Goal: Information Seeking & Learning: Check status

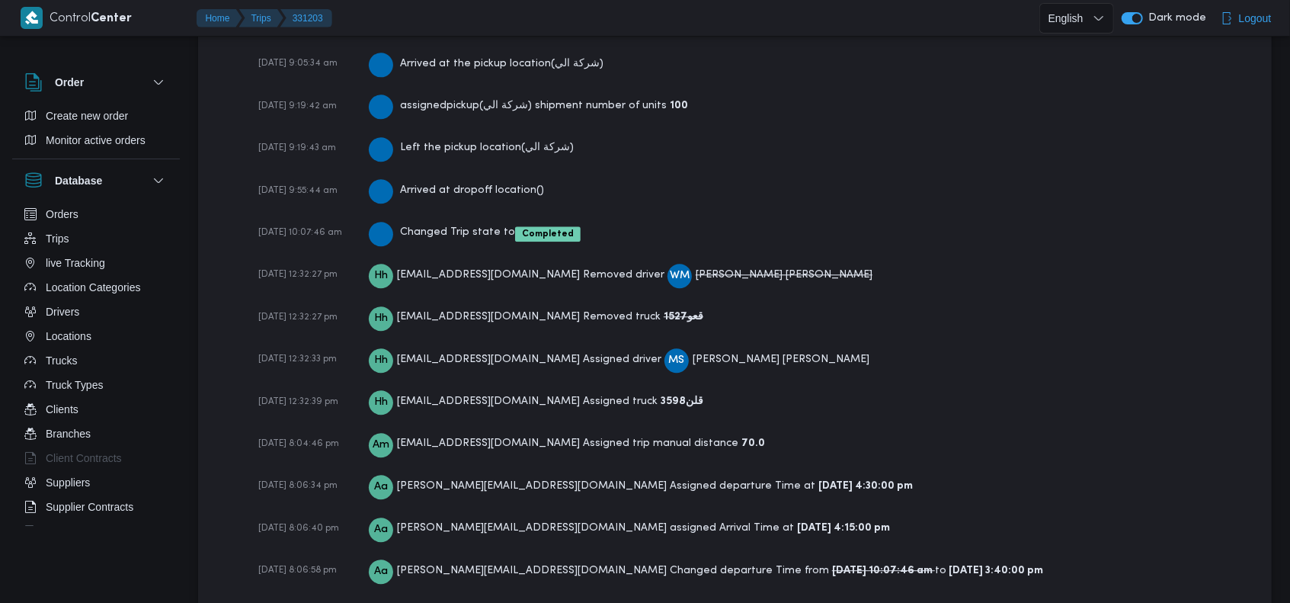
scroll to position [2601, 0]
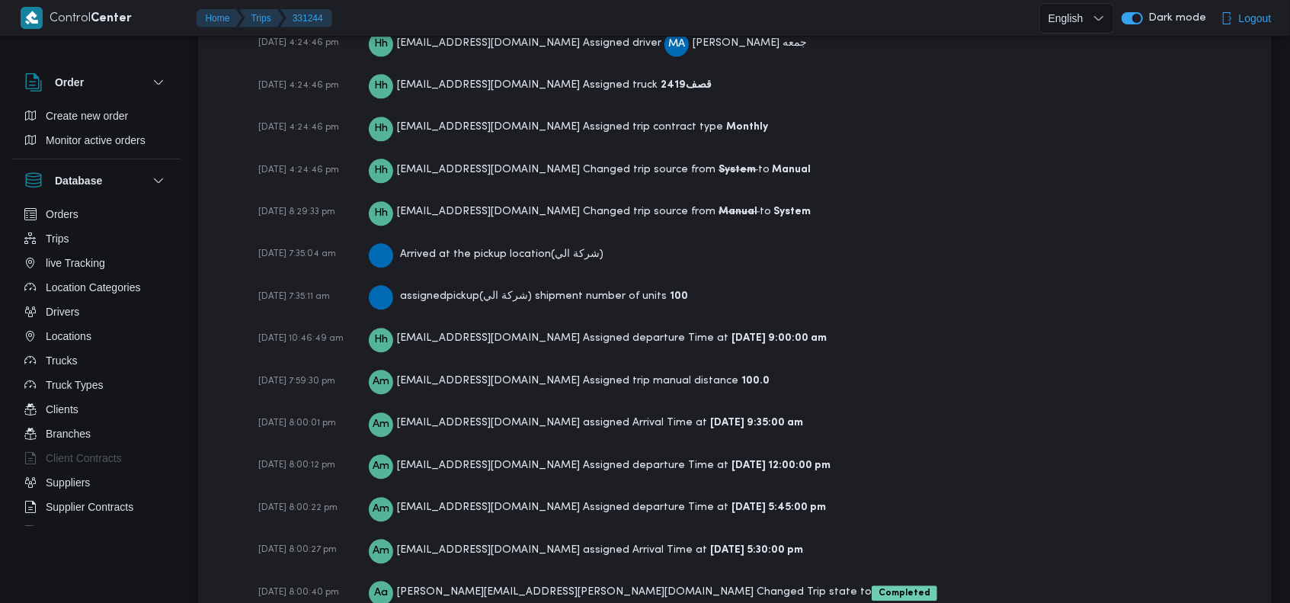
scroll to position [2528, 0]
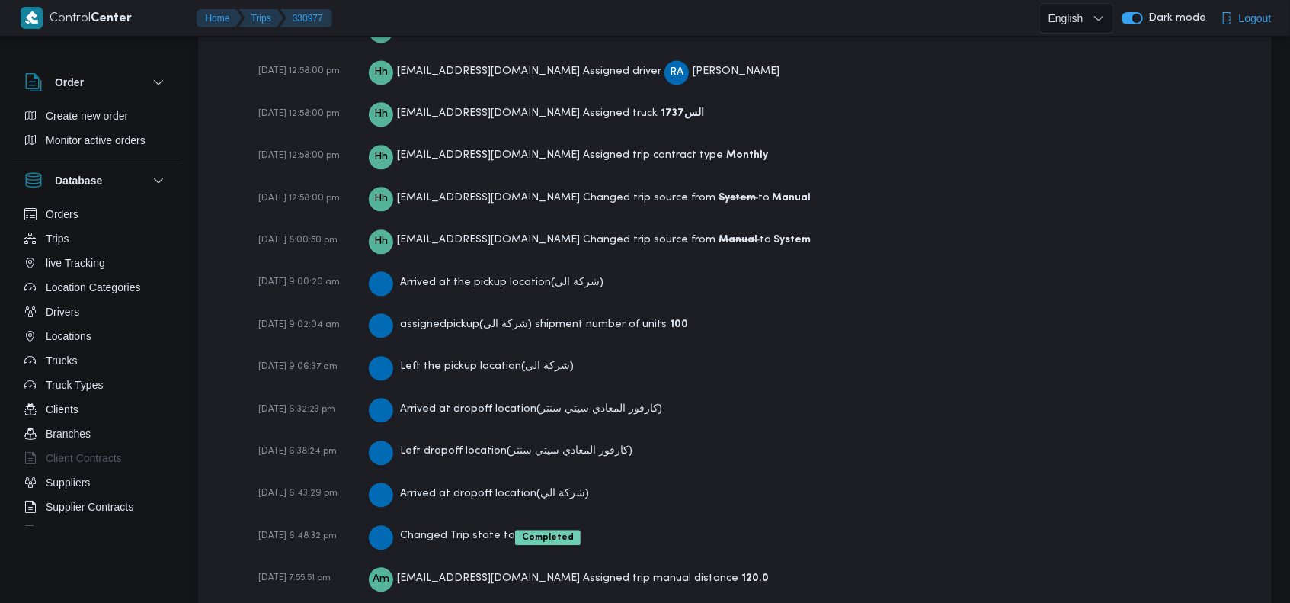
scroll to position [2558, 0]
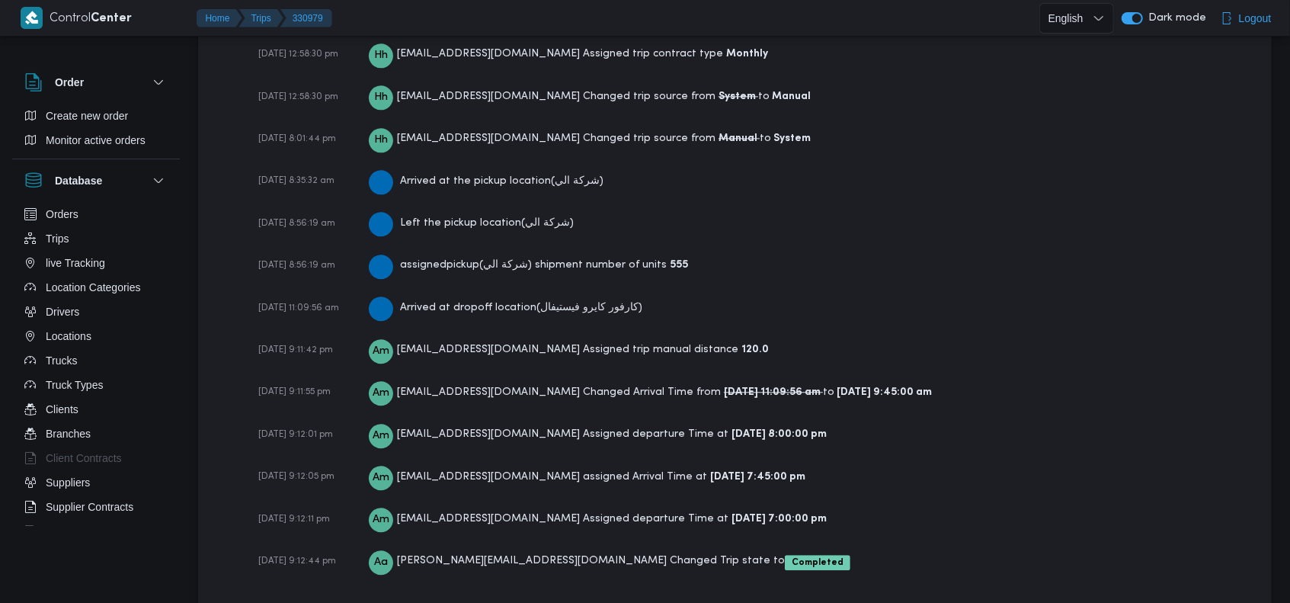
scroll to position [2472, 0]
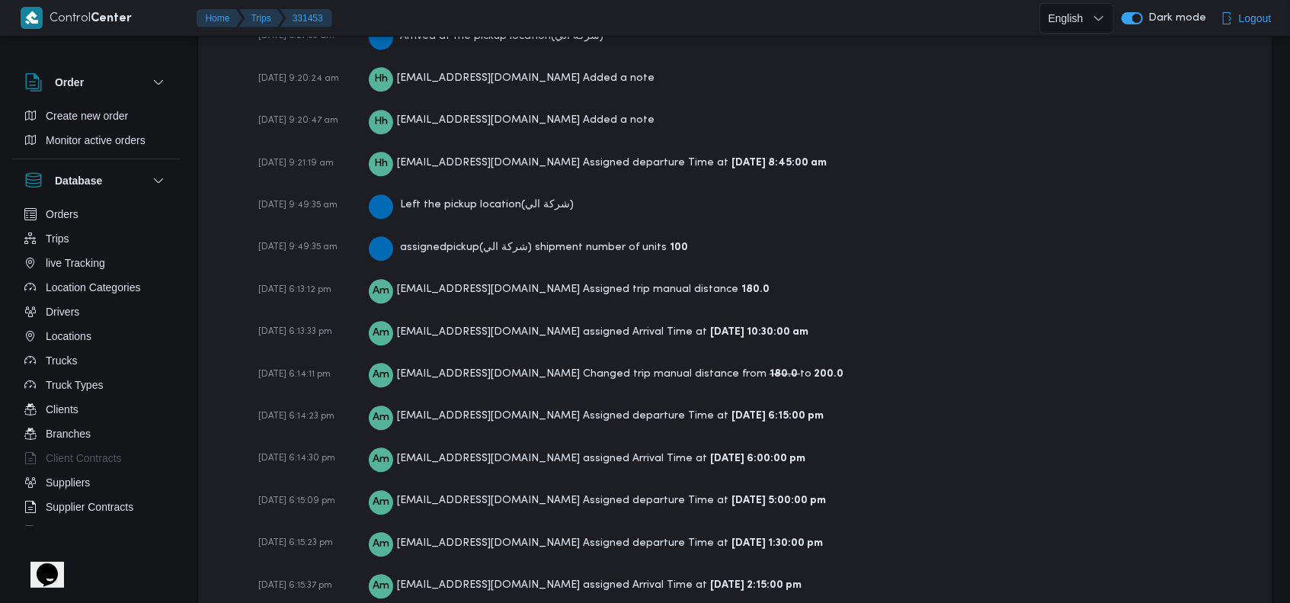
scroll to position [2336, 0]
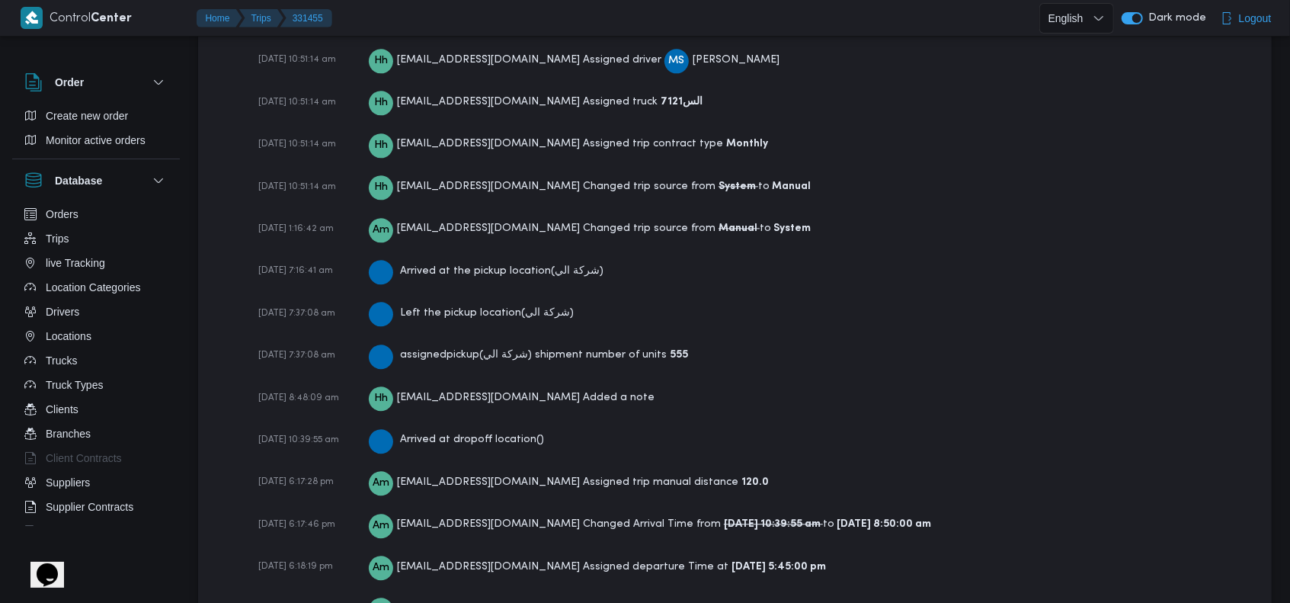
scroll to position [2336, 0]
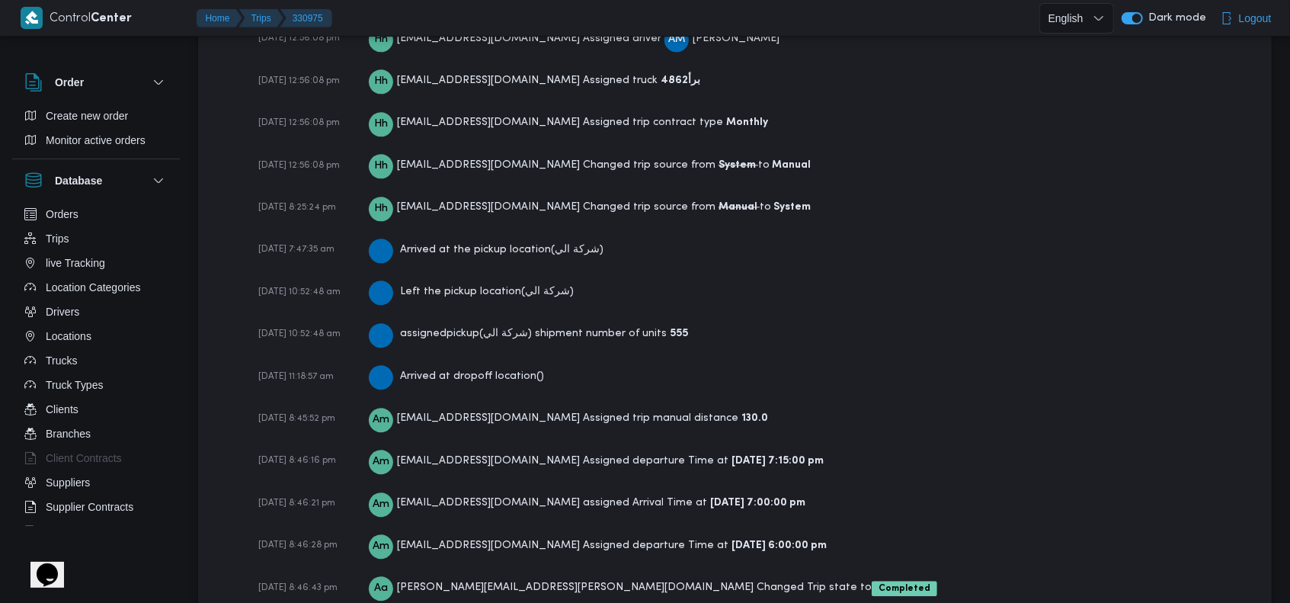
scroll to position [2428, 0]
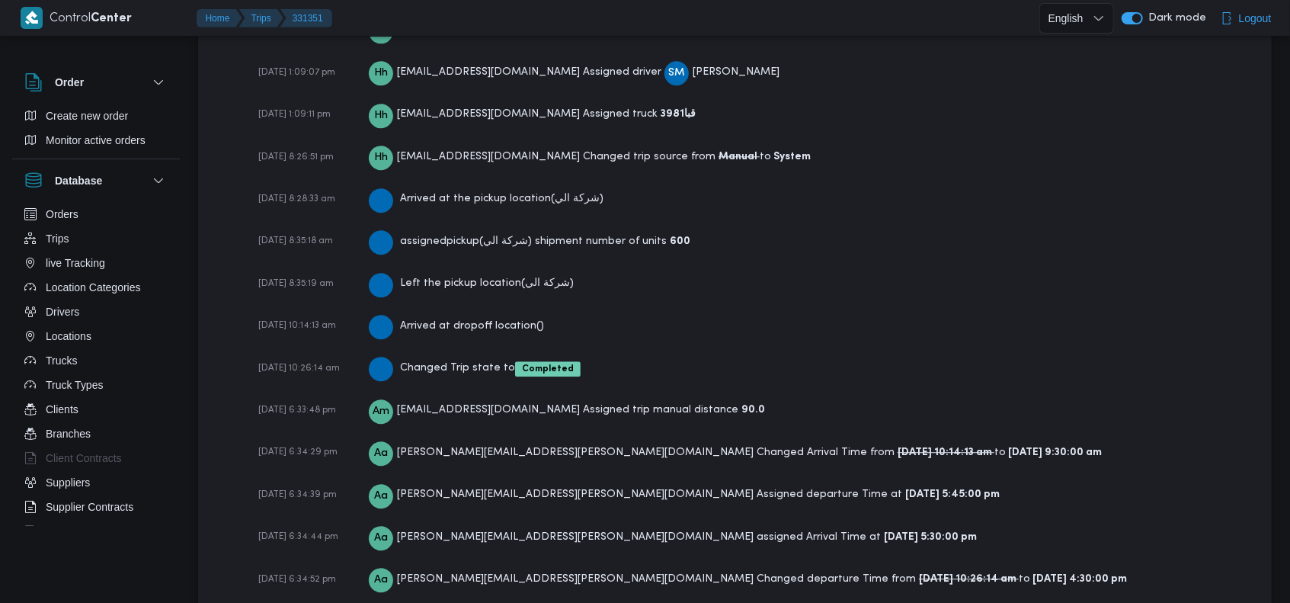
scroll to position [2645, 0]
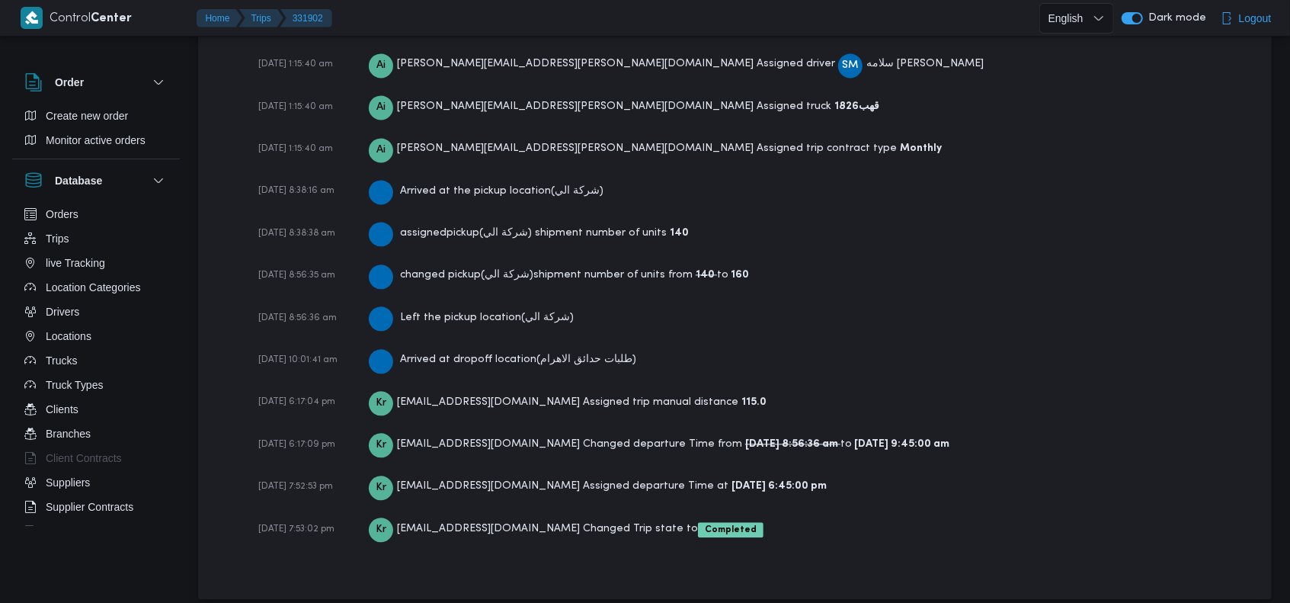
scroll to position [2200, 0]
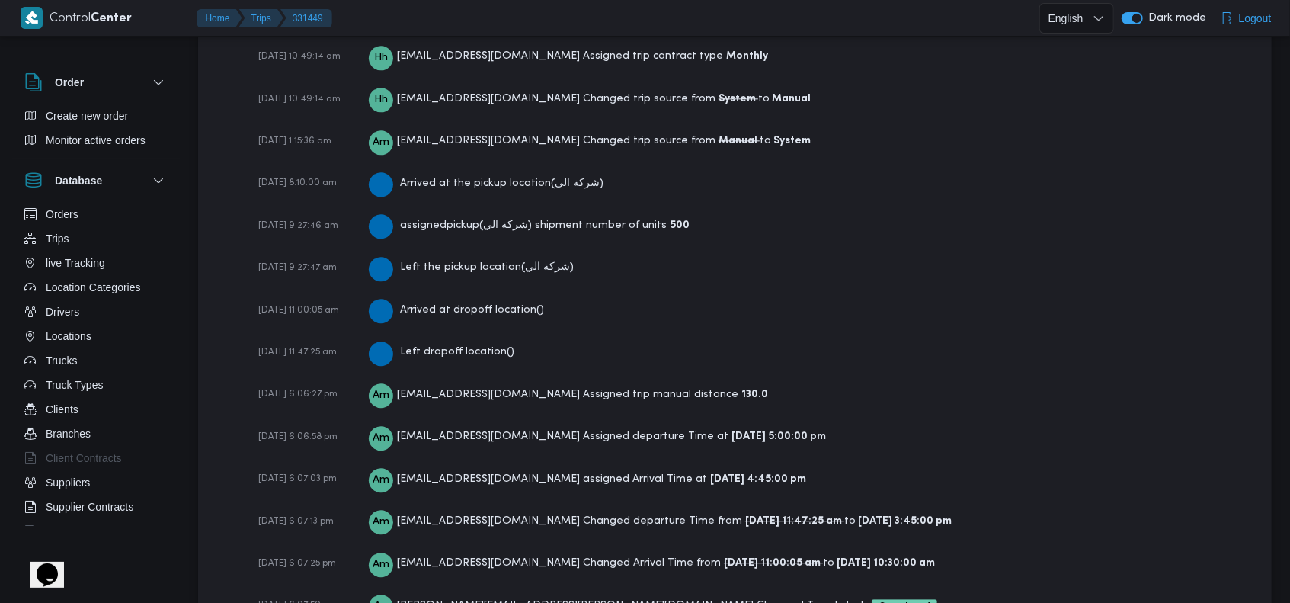
scroll to position [2515, 0]
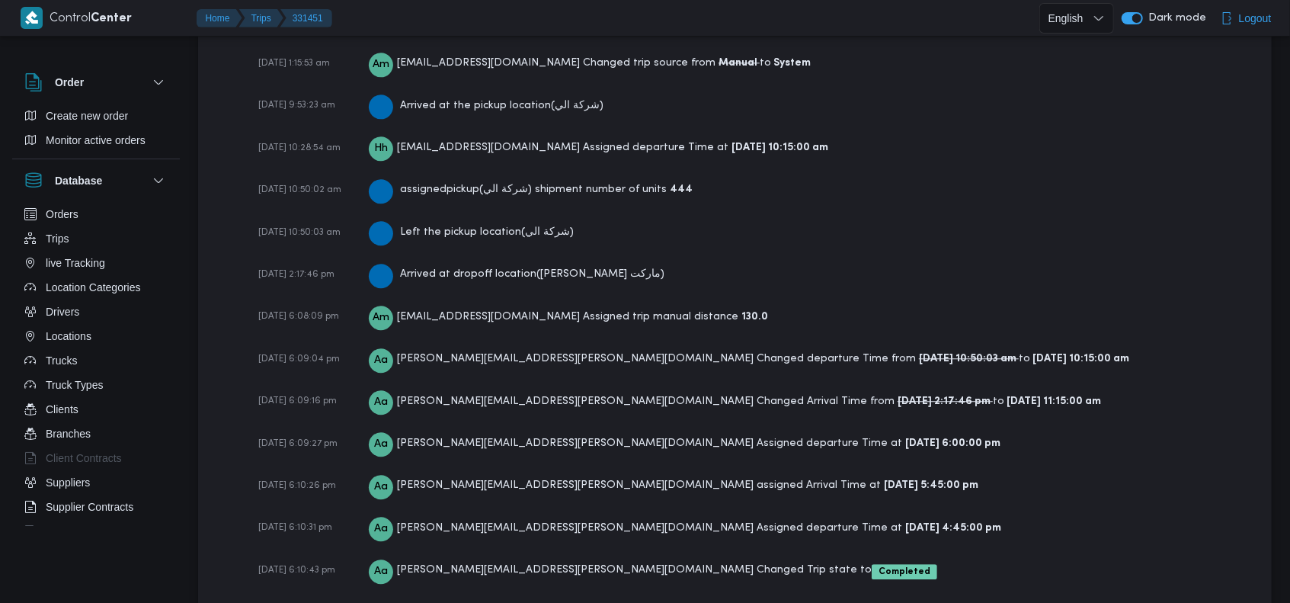
scroll to position [2558, 0]
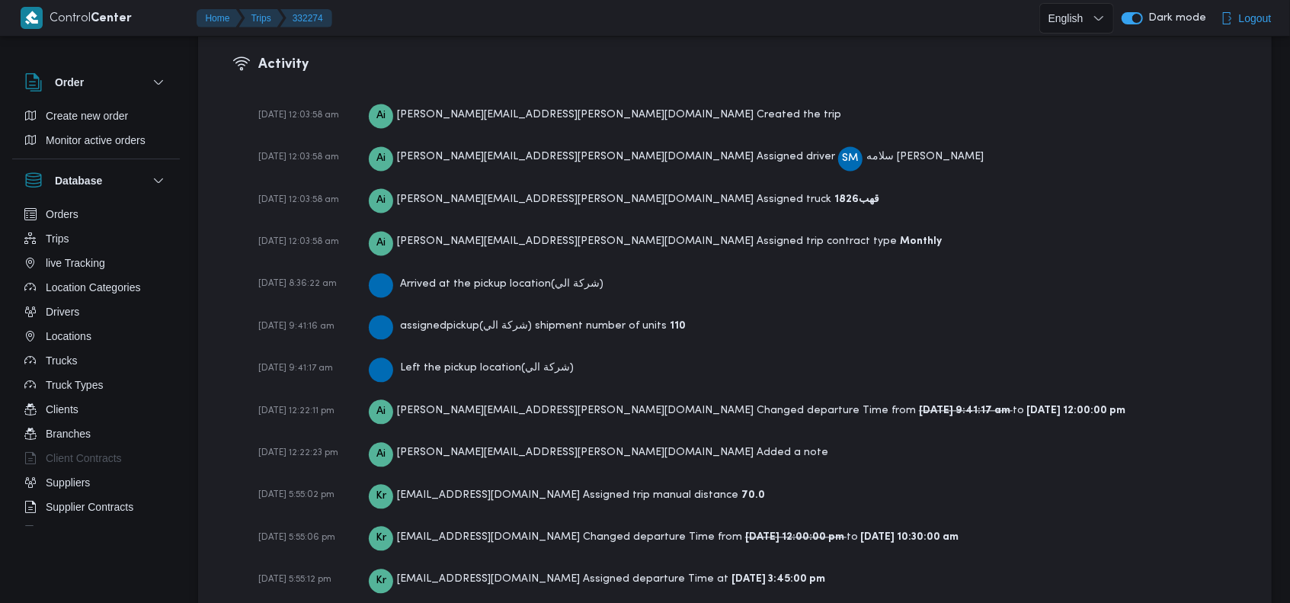
scroll to position [2200, 0]
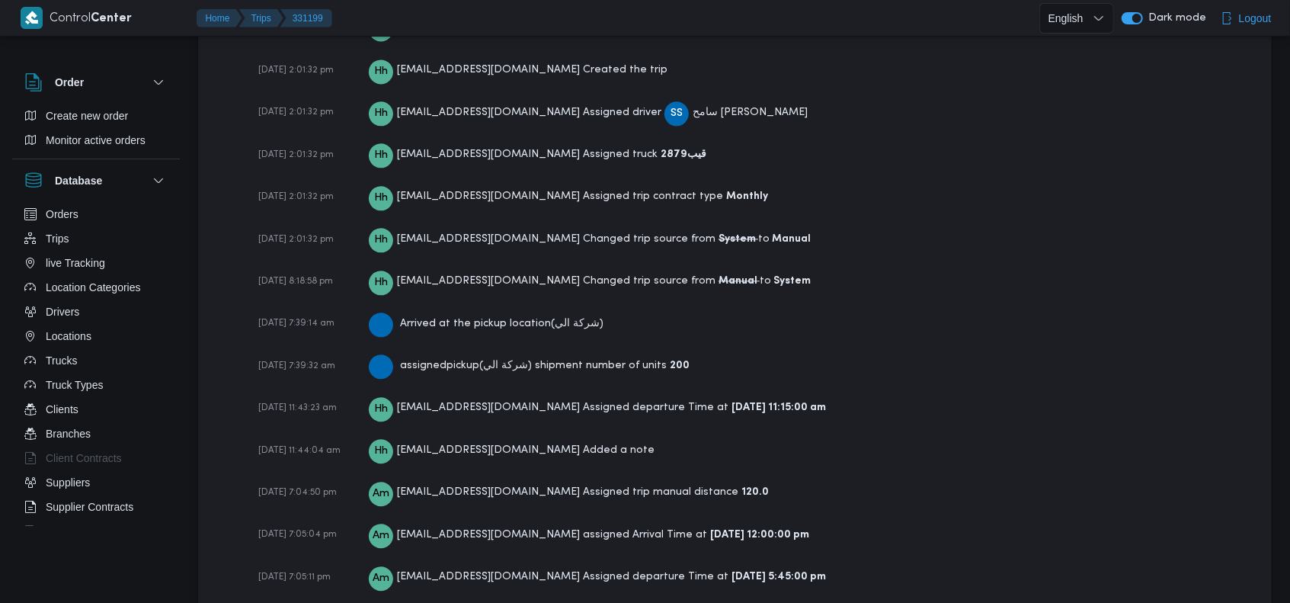
scroll to position [2472, 0]
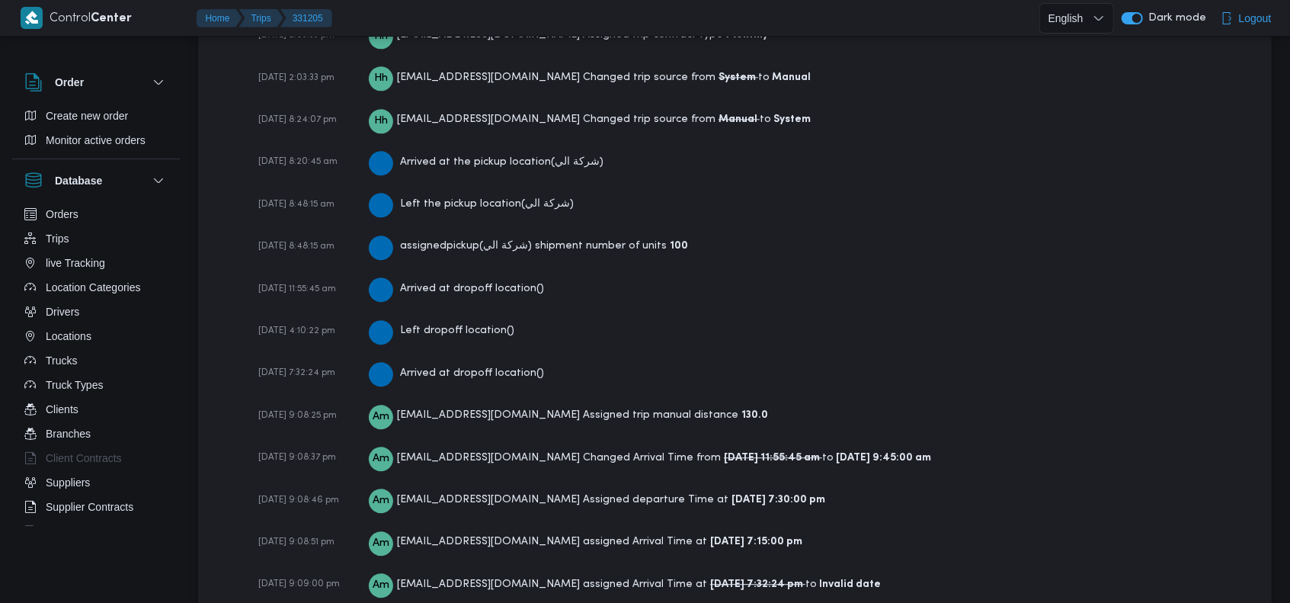
scroll to position [2482, 0]
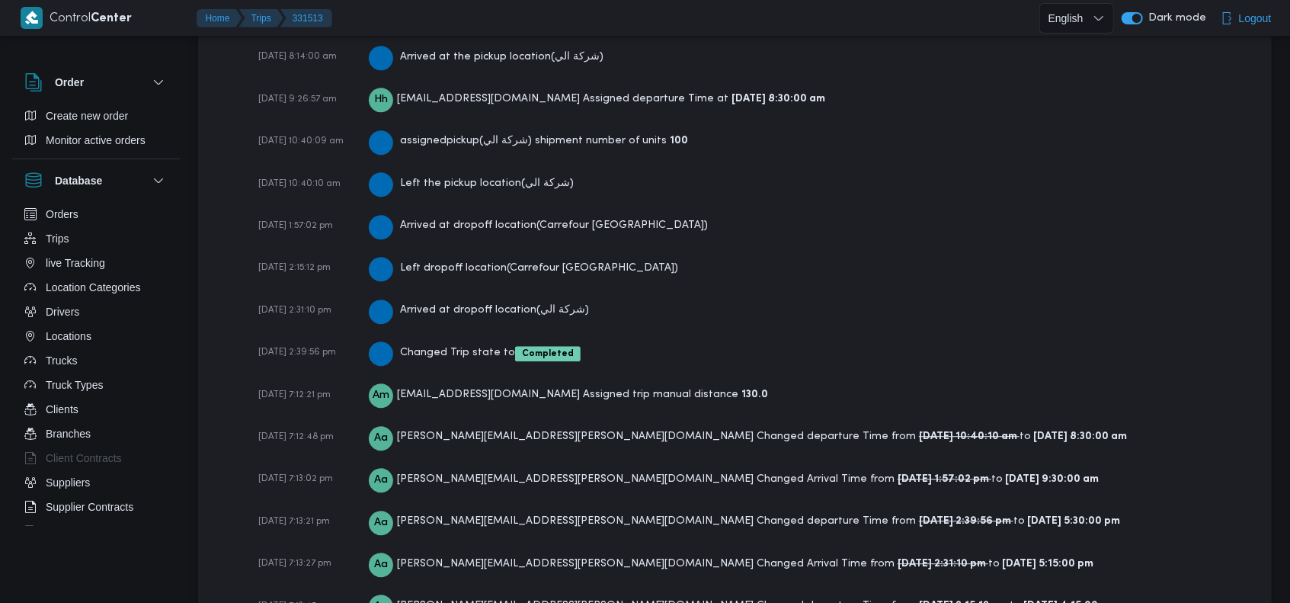
scroll to position [2645, 0]
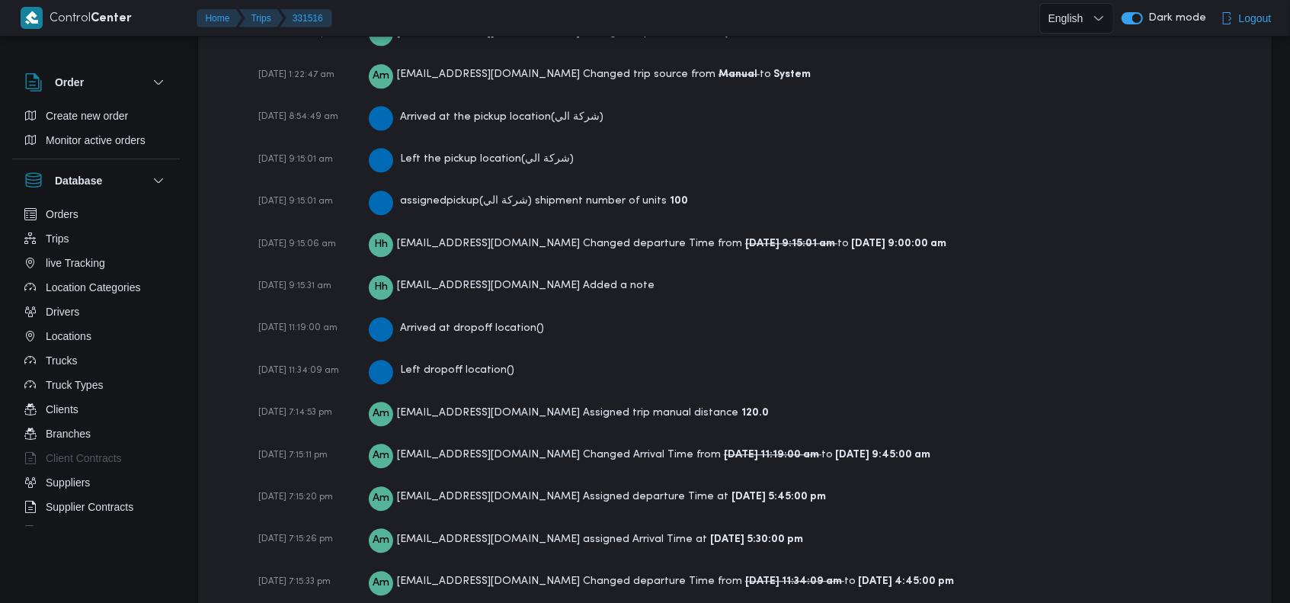
scroll to position [2601, 0]
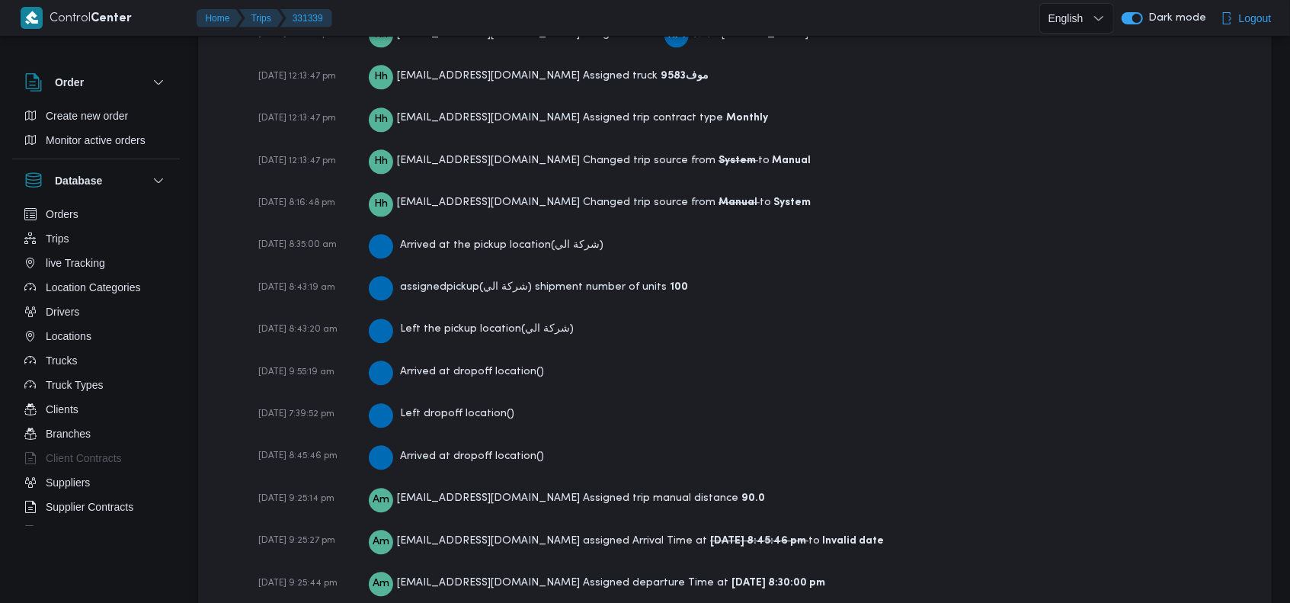
scroll to position [2685, 0]
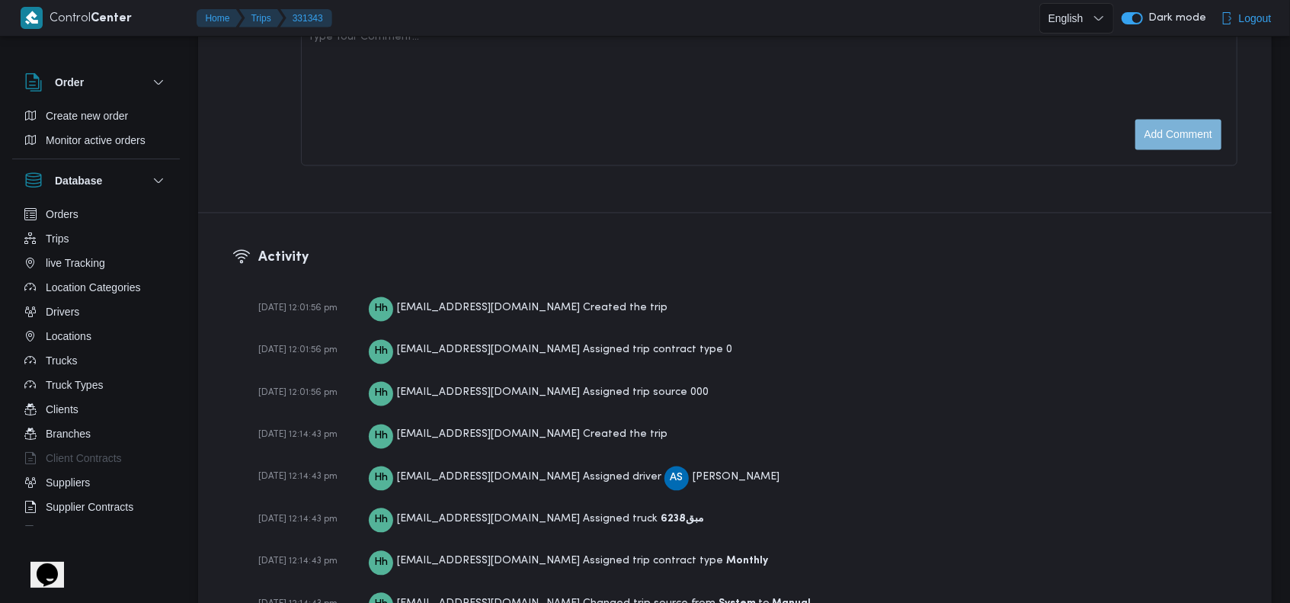
scroll to position [2428, 0]
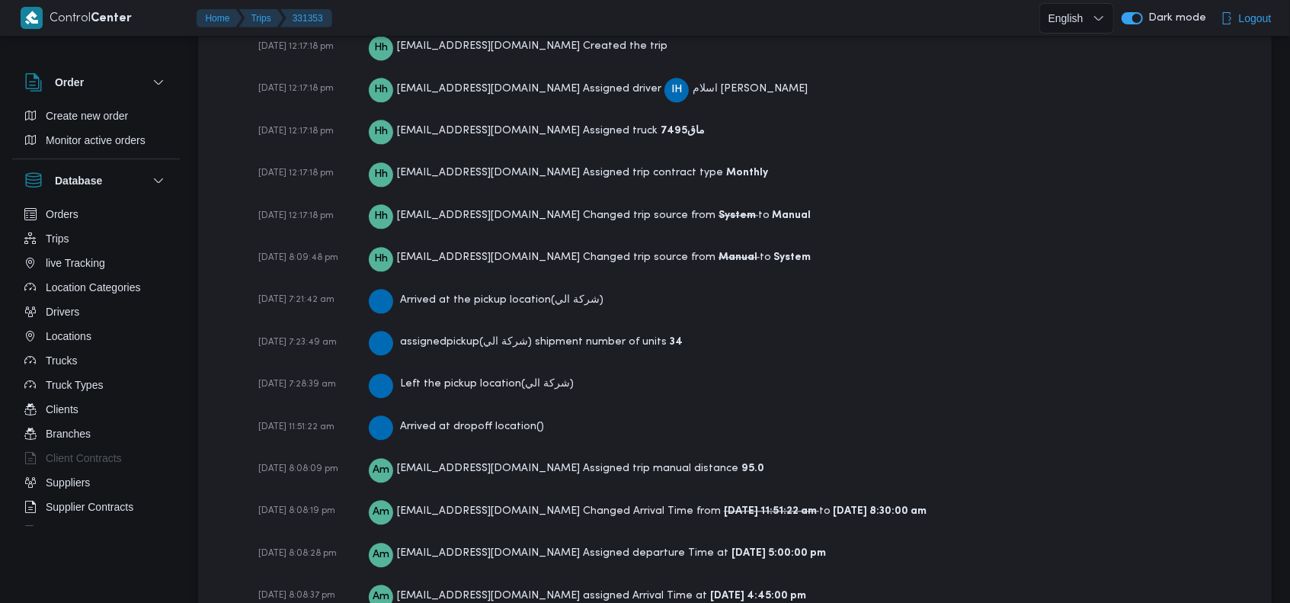
scroll to position [2472, 0]
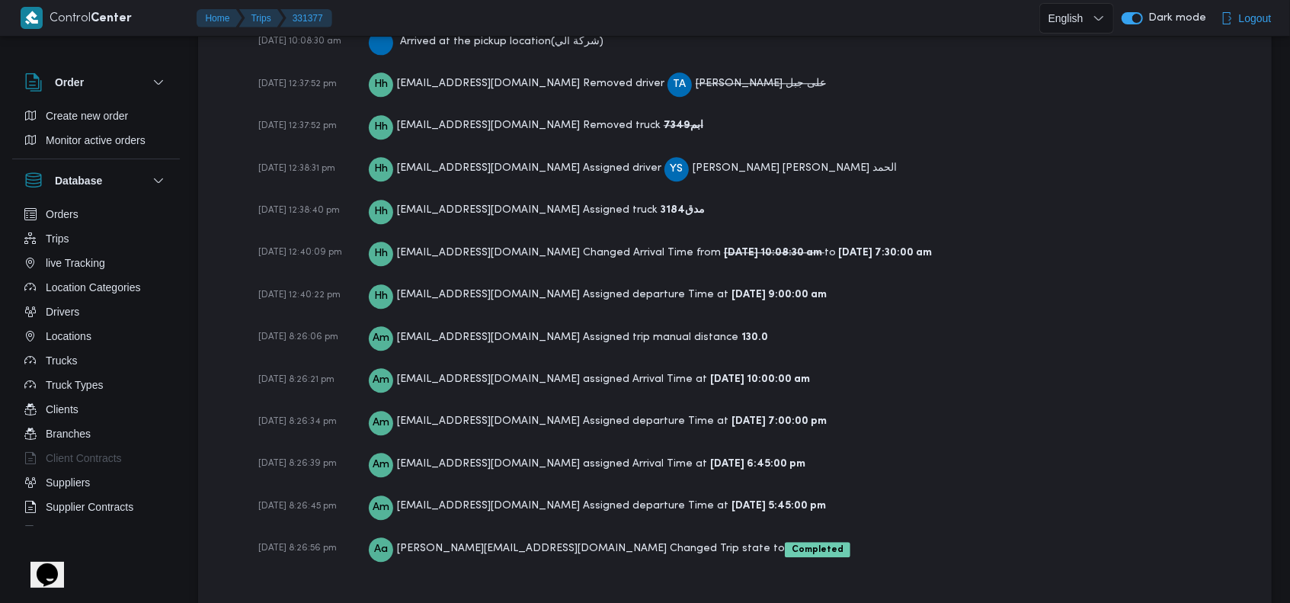
scroll to position [2194, 0]
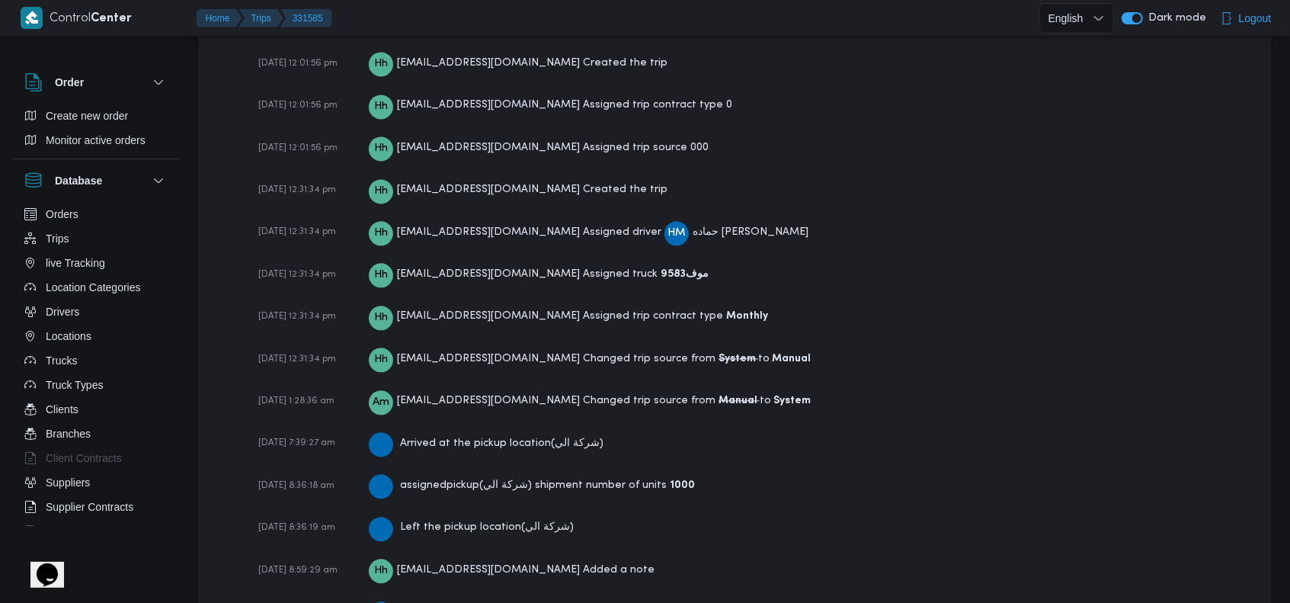
scroll to position [2558, 0]
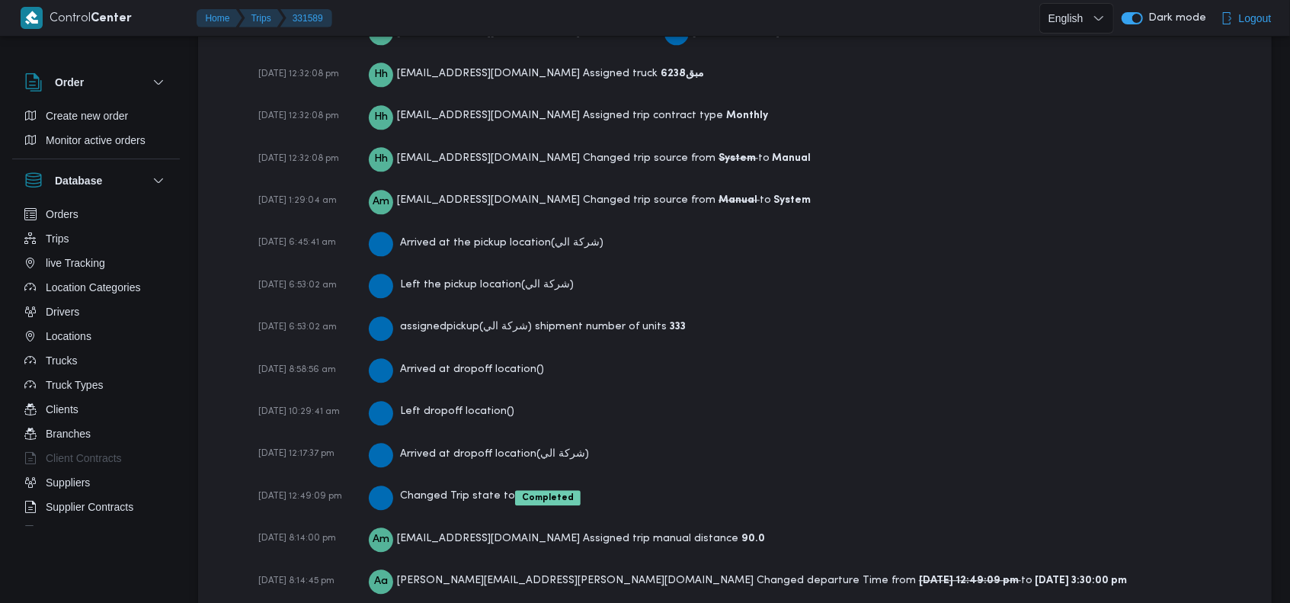
scroll to position [2515, 0]
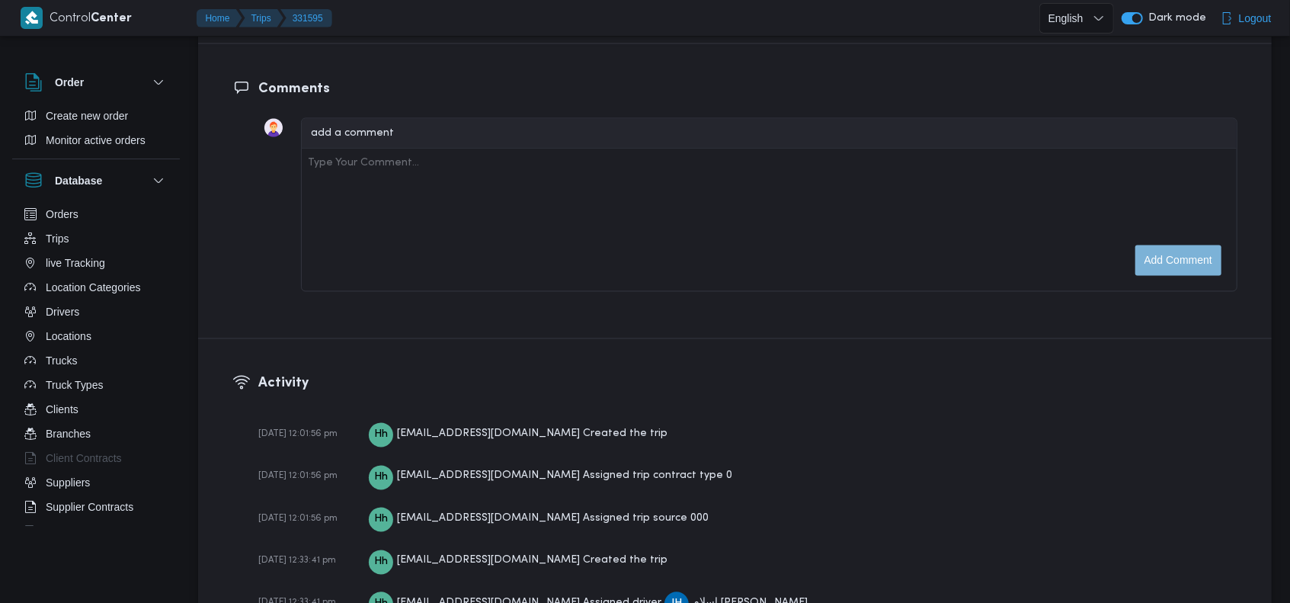
scroll to position [2336, 0]
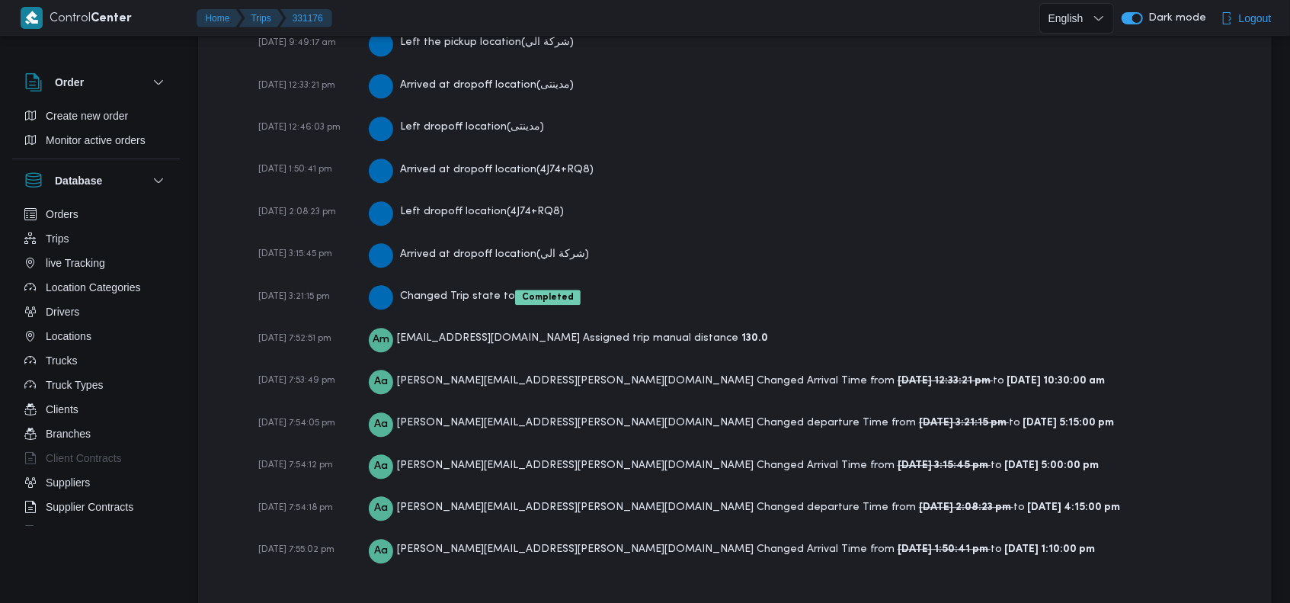
scroll to position [2728, 0]
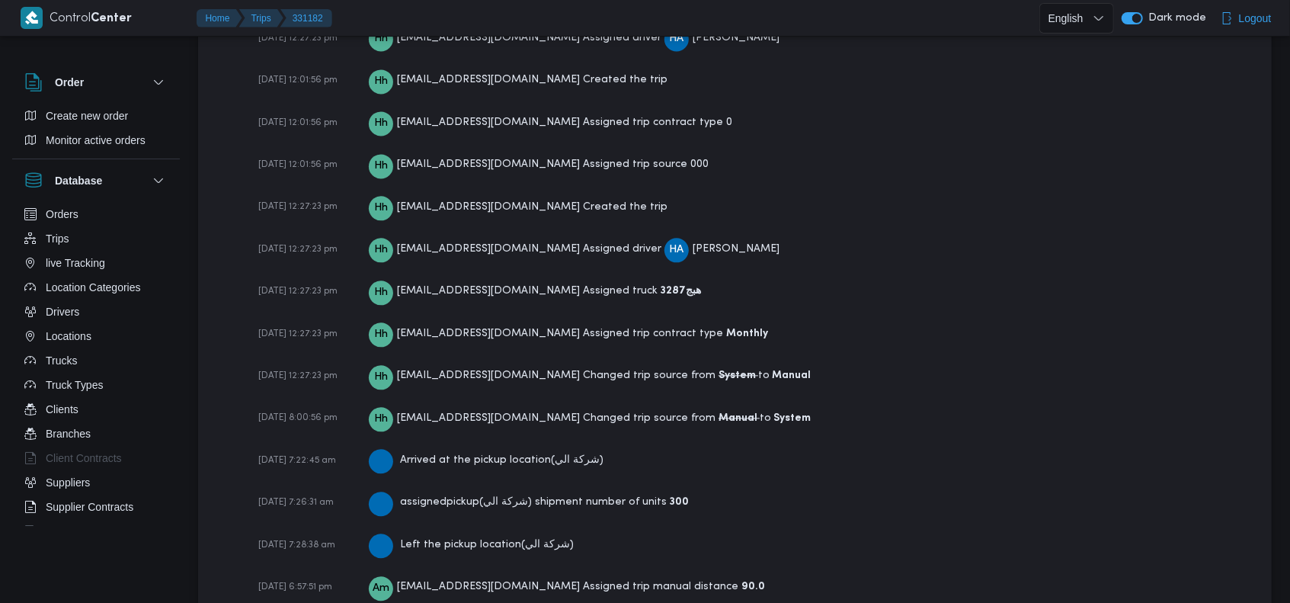
scroll to position [2336, 0]
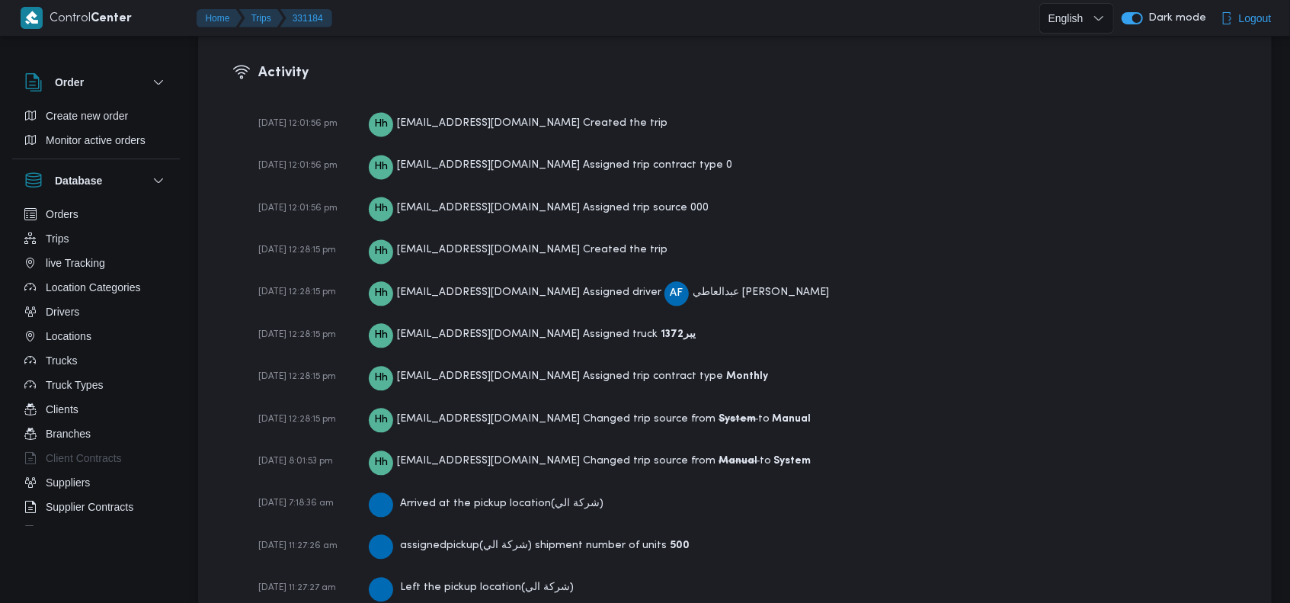
scroll to position [2438, 0]
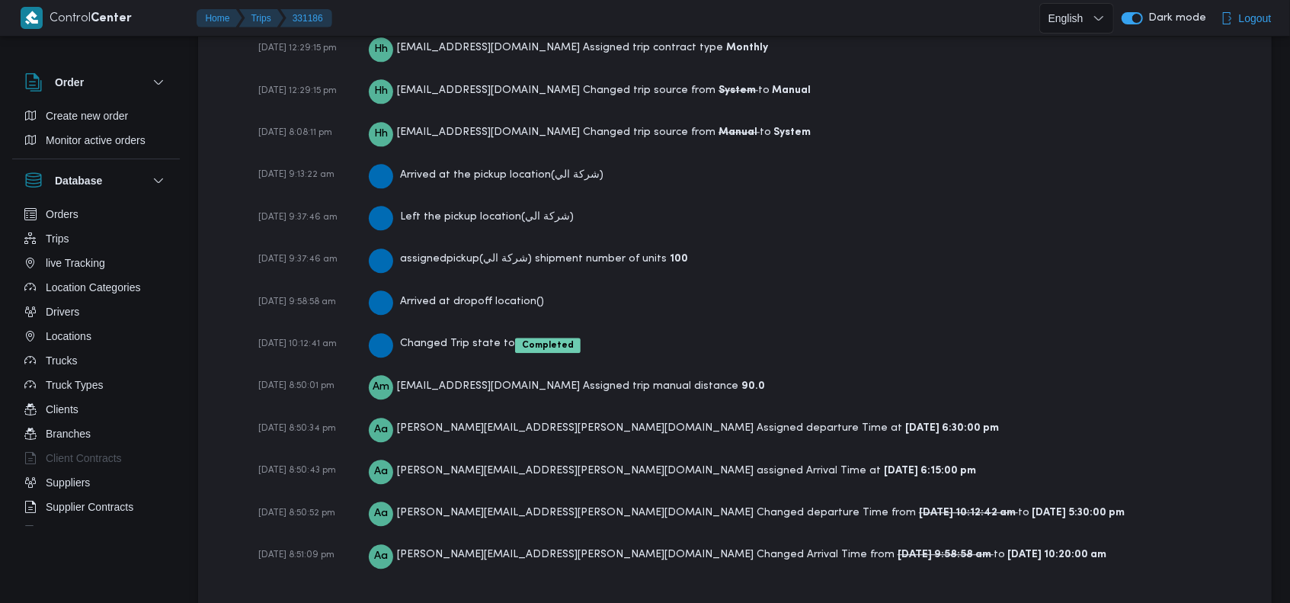
scroll to position [2472, 0]
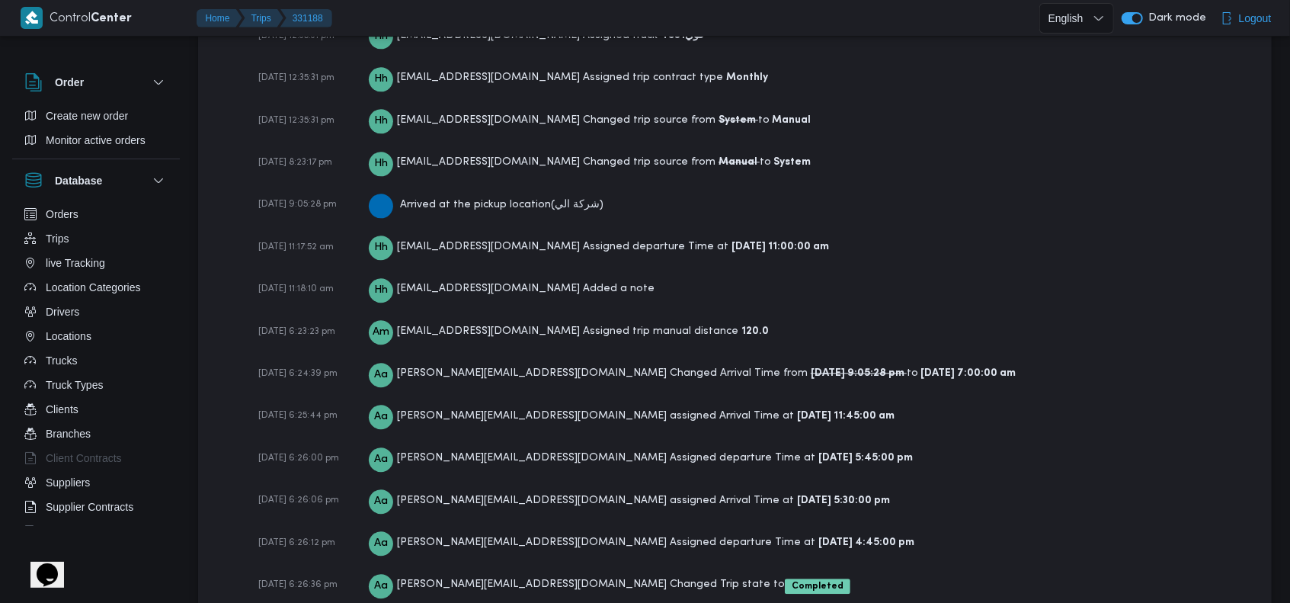
scroll to position [2312, 0]
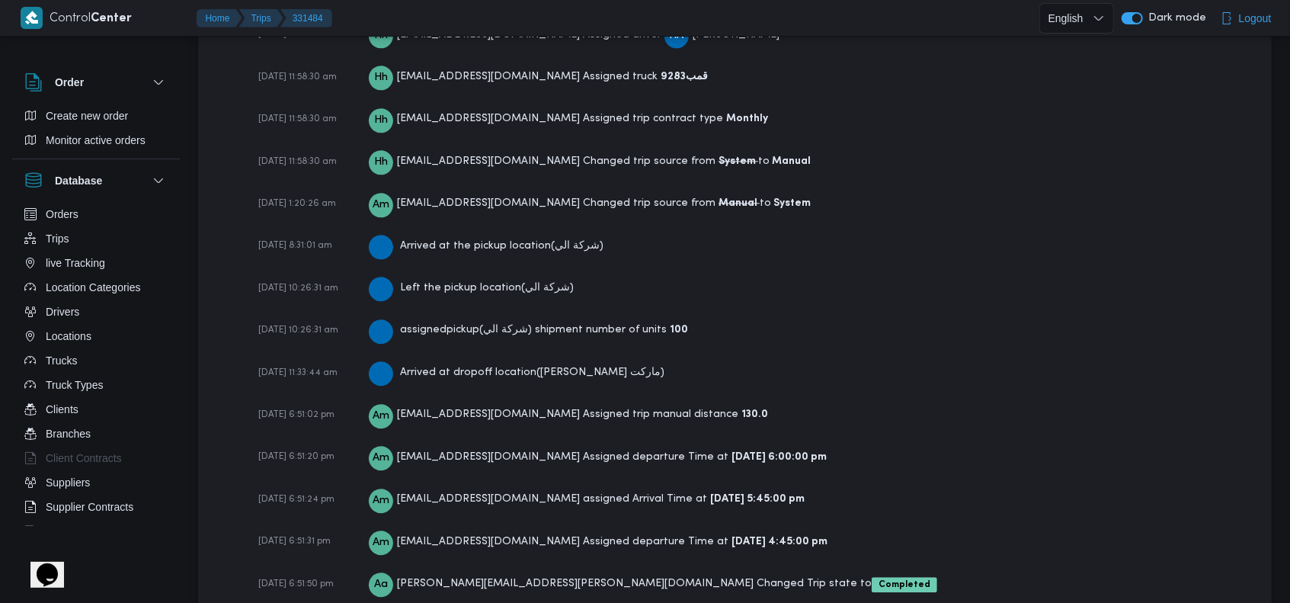
scroll to position [2428, 0]
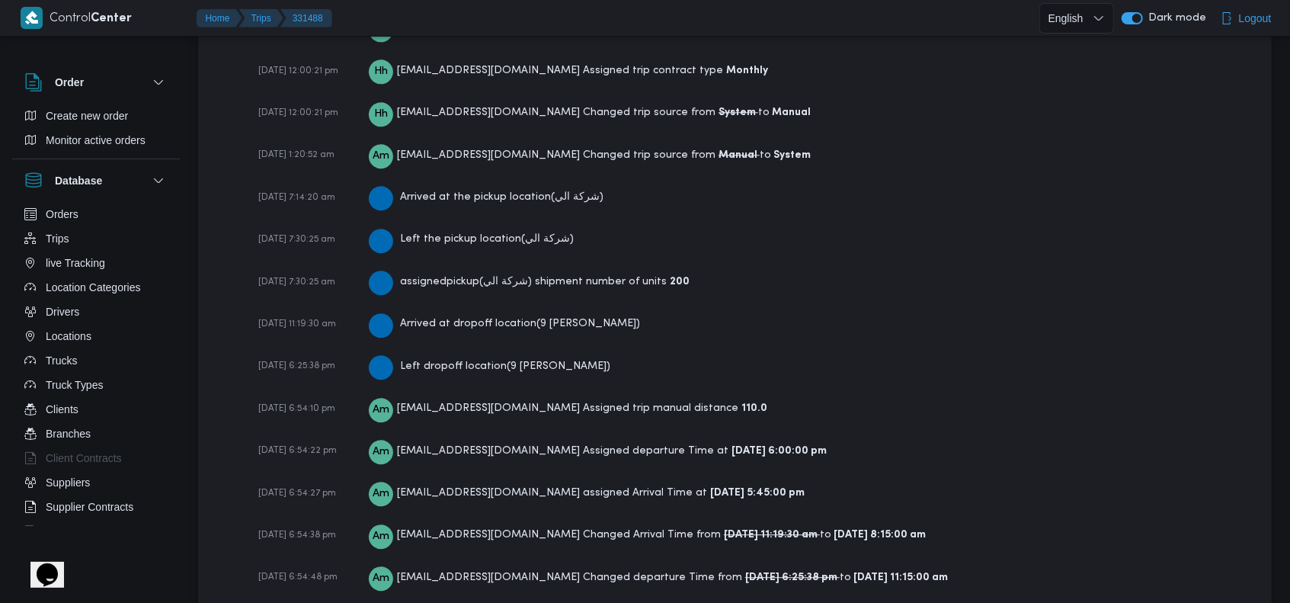
scroll to position [2639, 0]
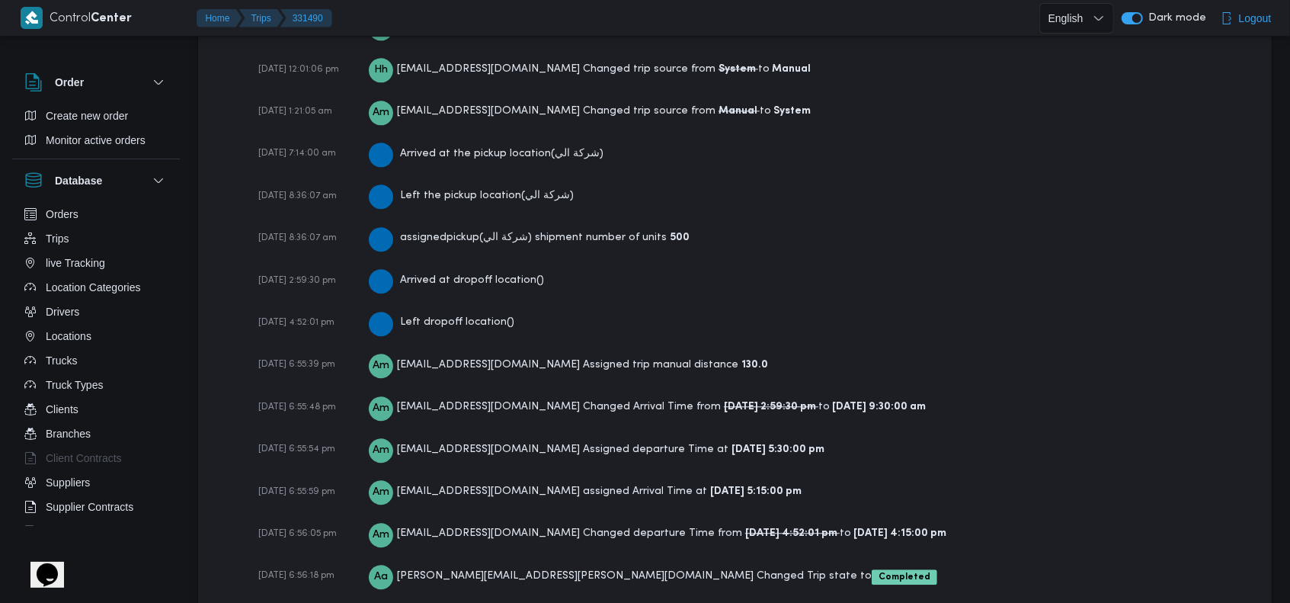
scroll to position [2515, 0]
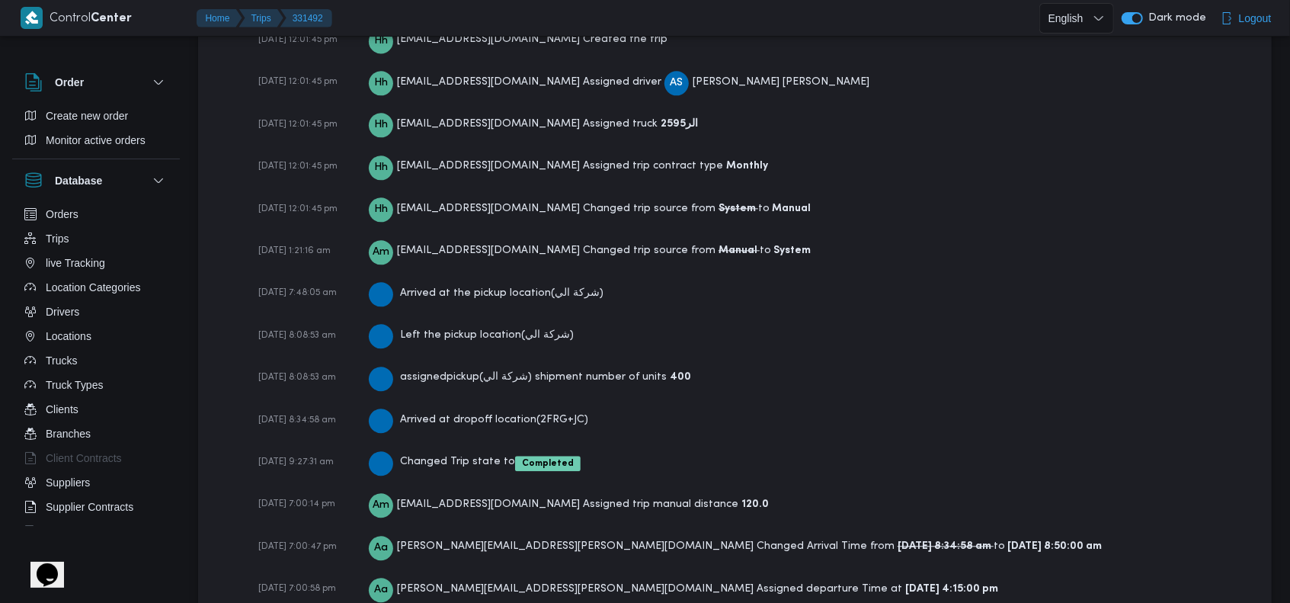
scroll to position [2472, 0]
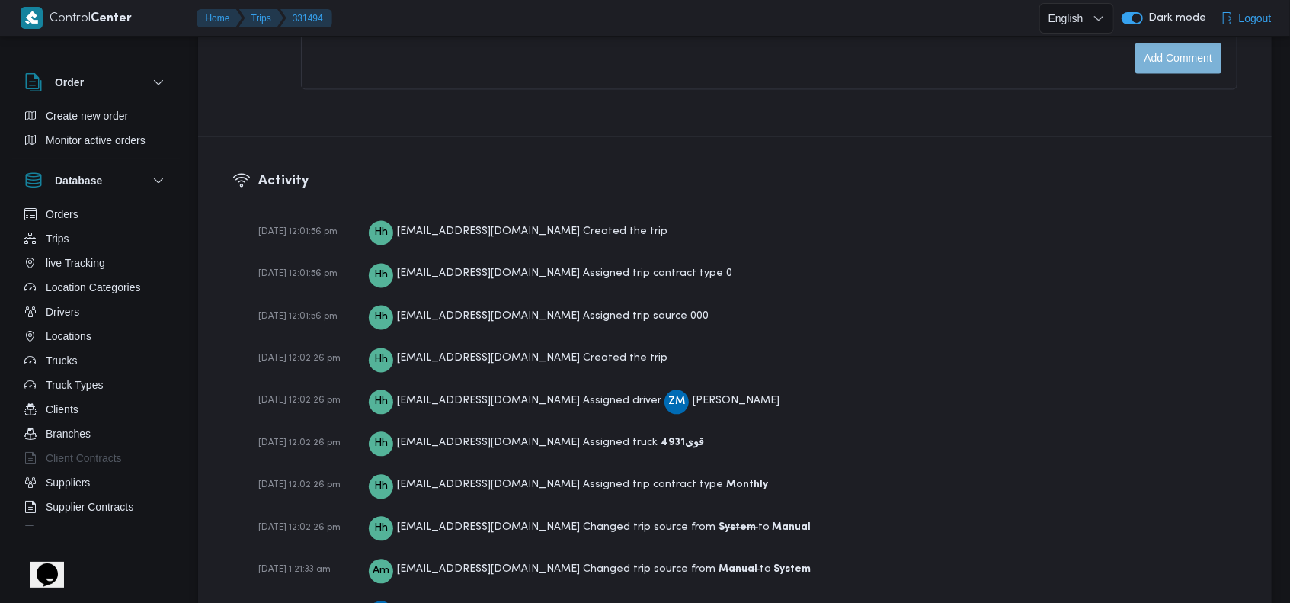
scroll to position [2515, 0]
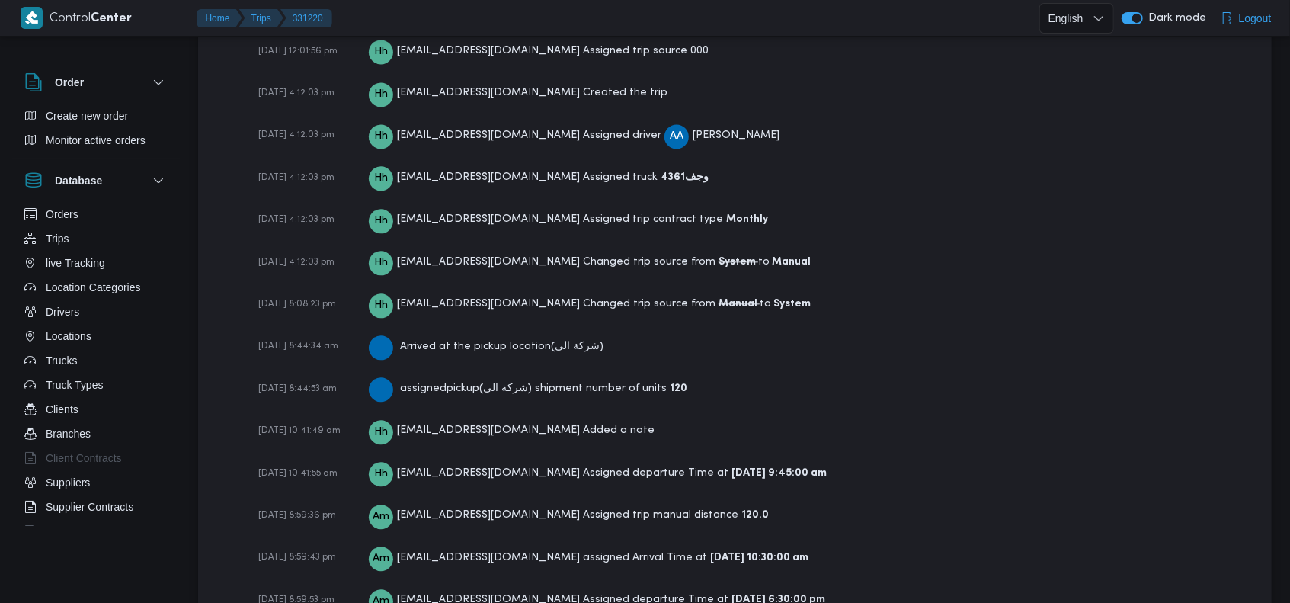
scroll to position [2336, 0]
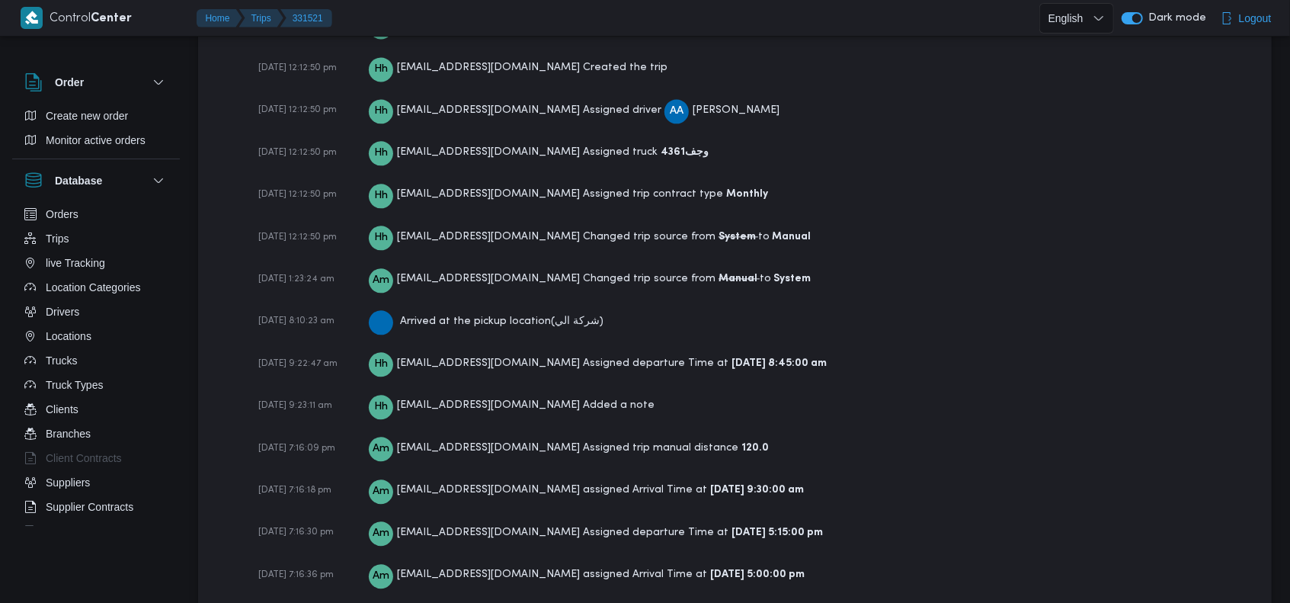
scroll to position [2428, 0]
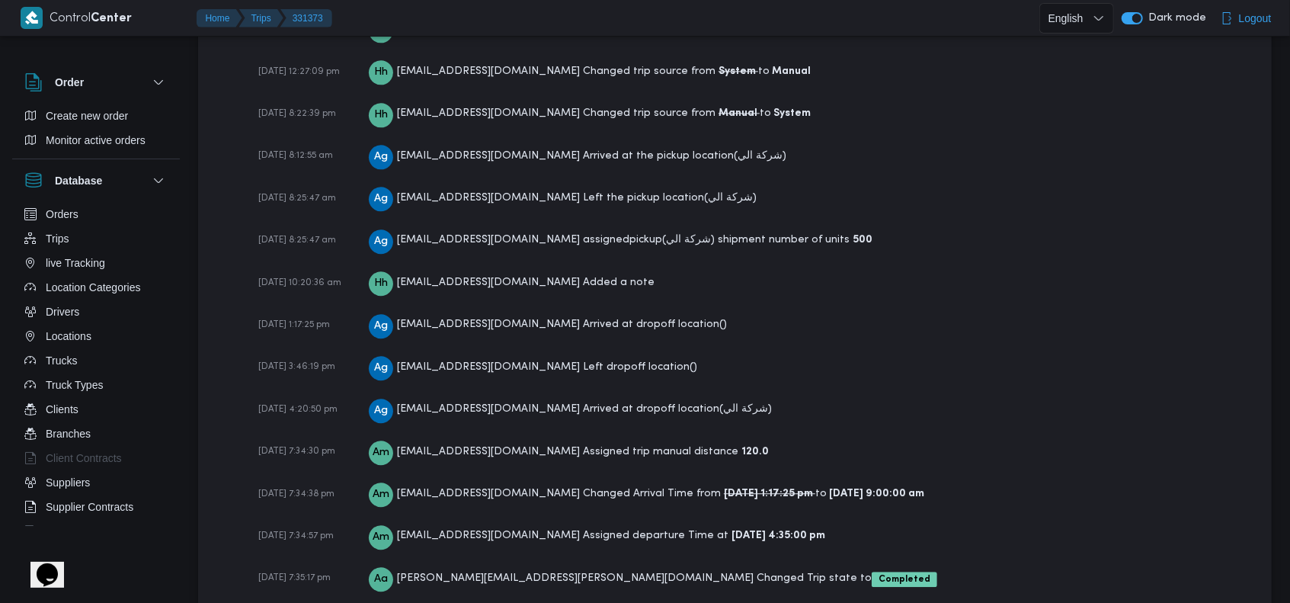
scroll to position [2515, 0]
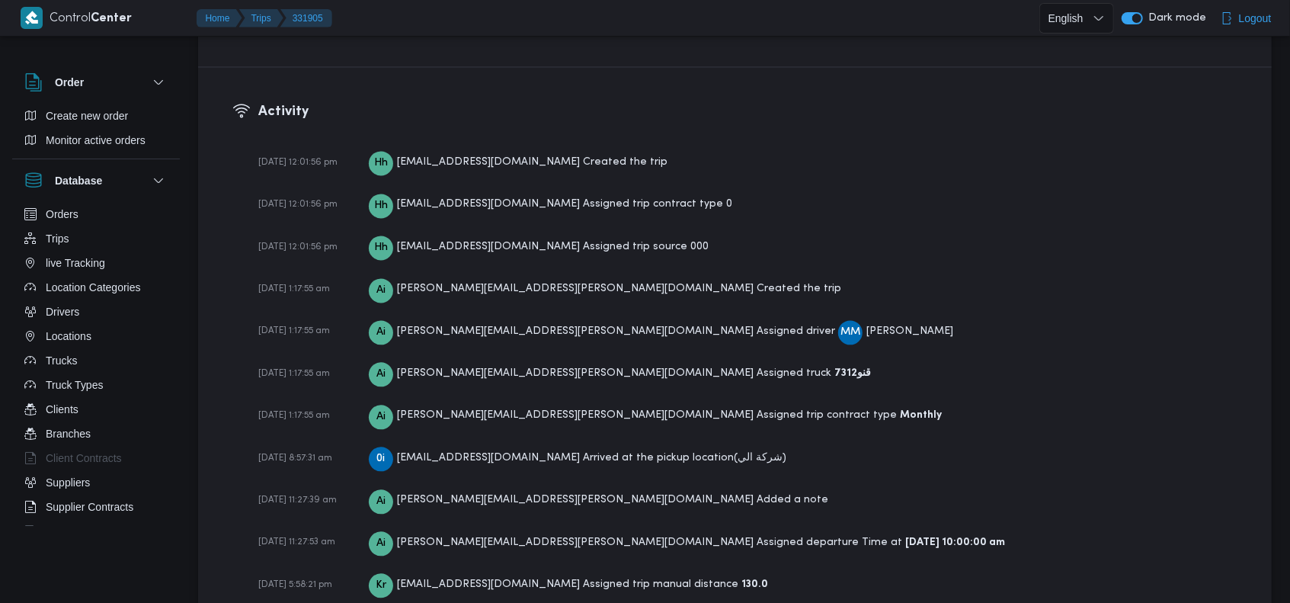
scroll to position [2133, 0]
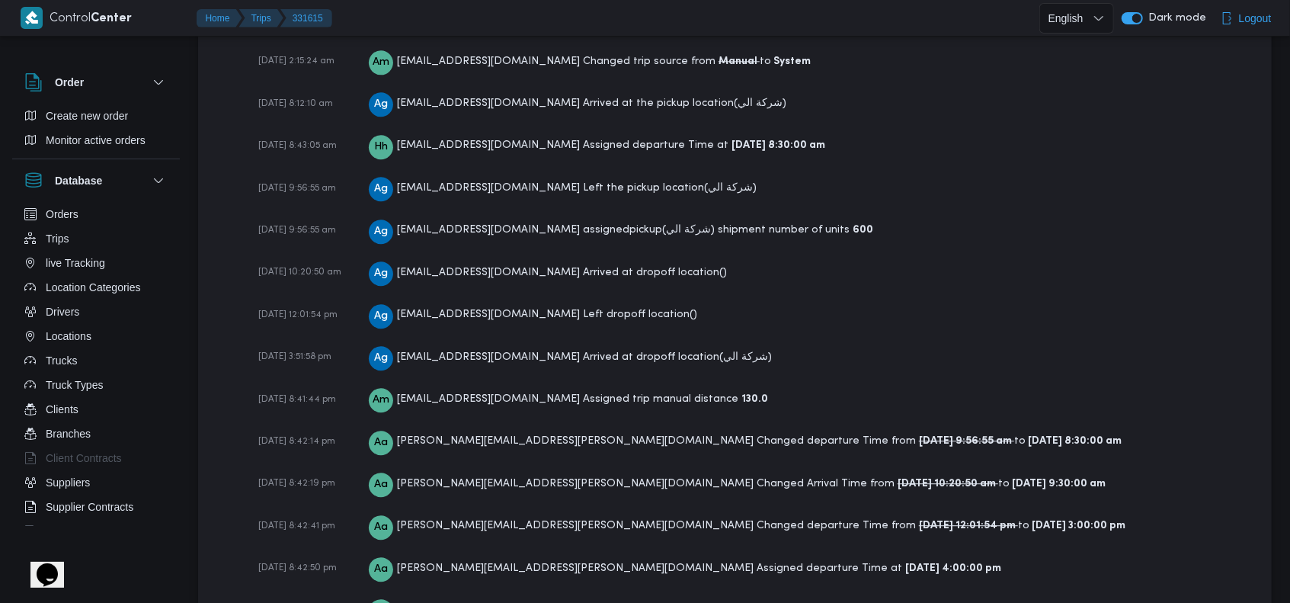
scroll to position [2645, 0]
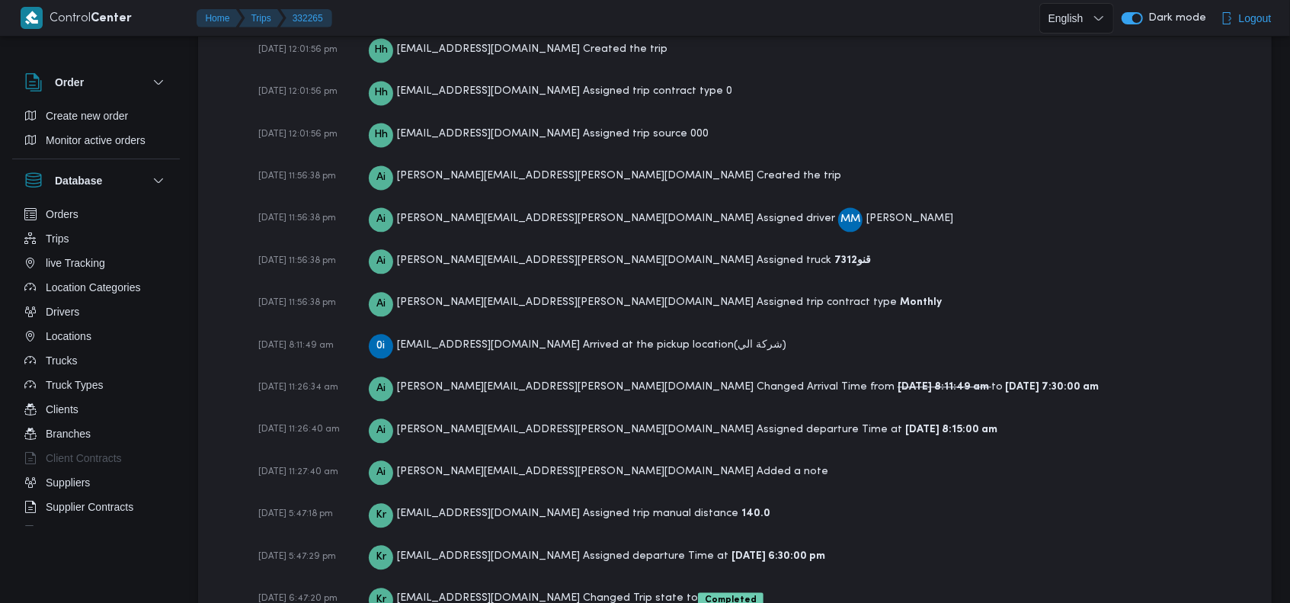
scroll to position [2256, 0]
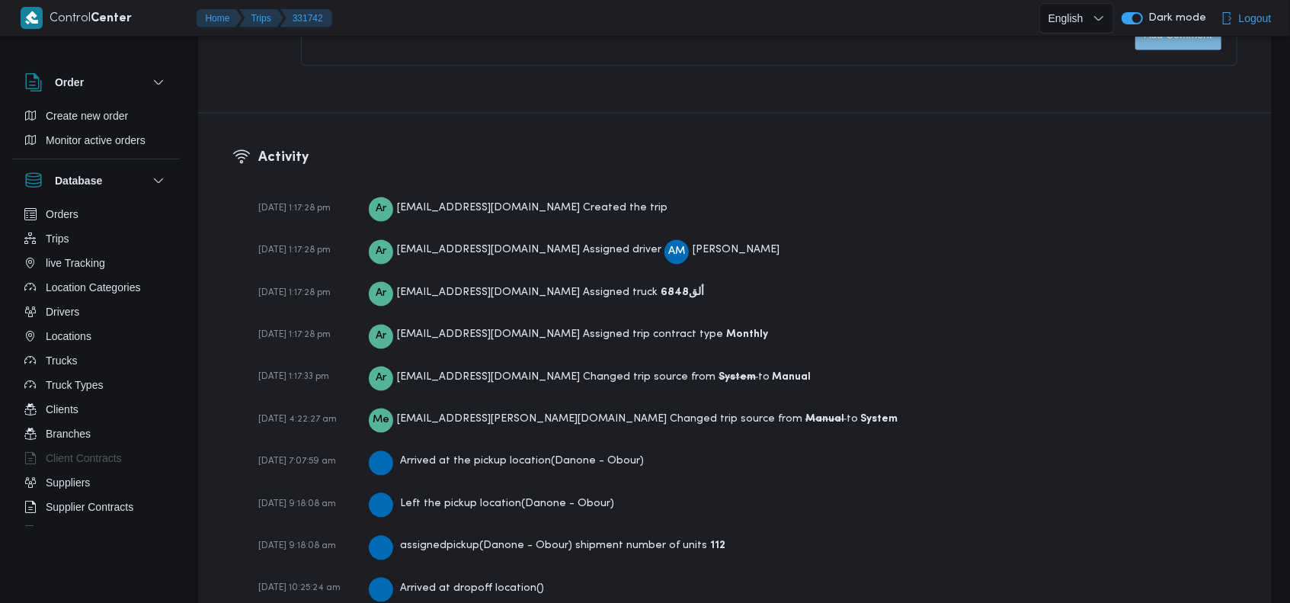
scroll to position [2235, 0]
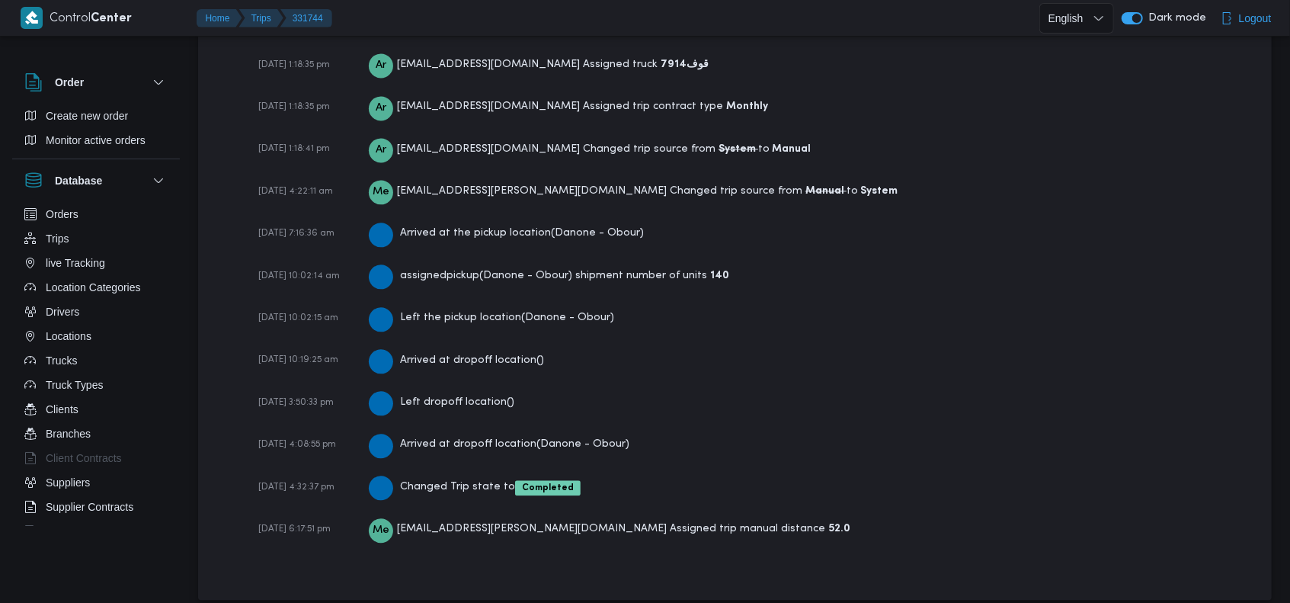
scroll to position [2244, 0]
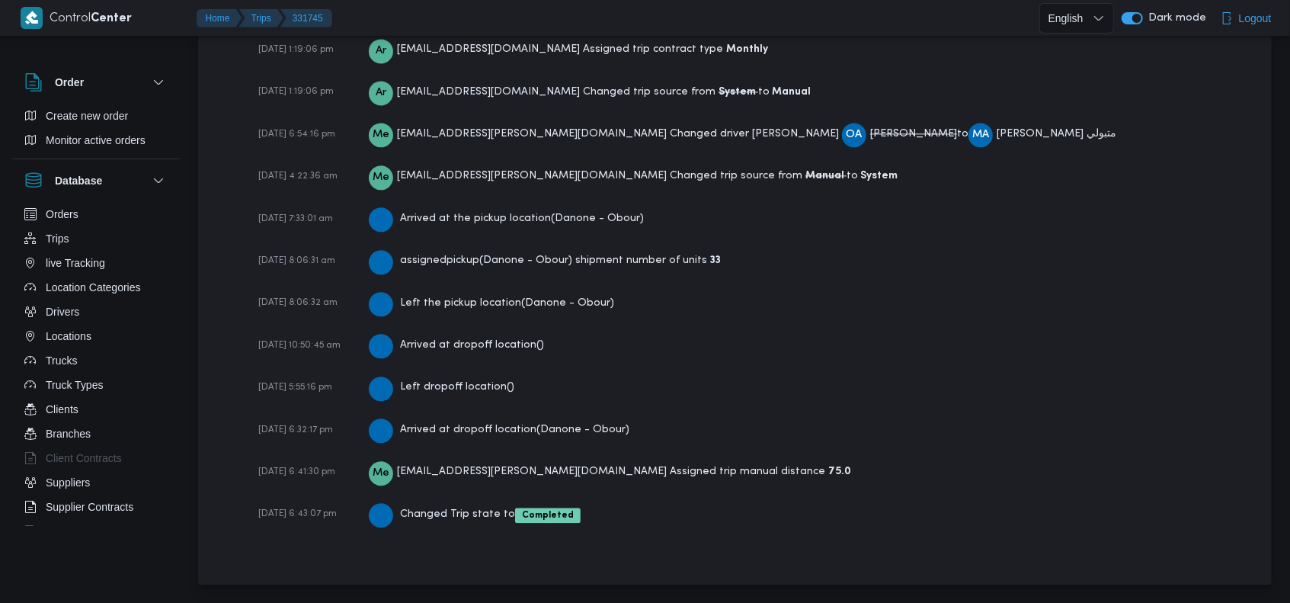
scroll to position [2286, 0]
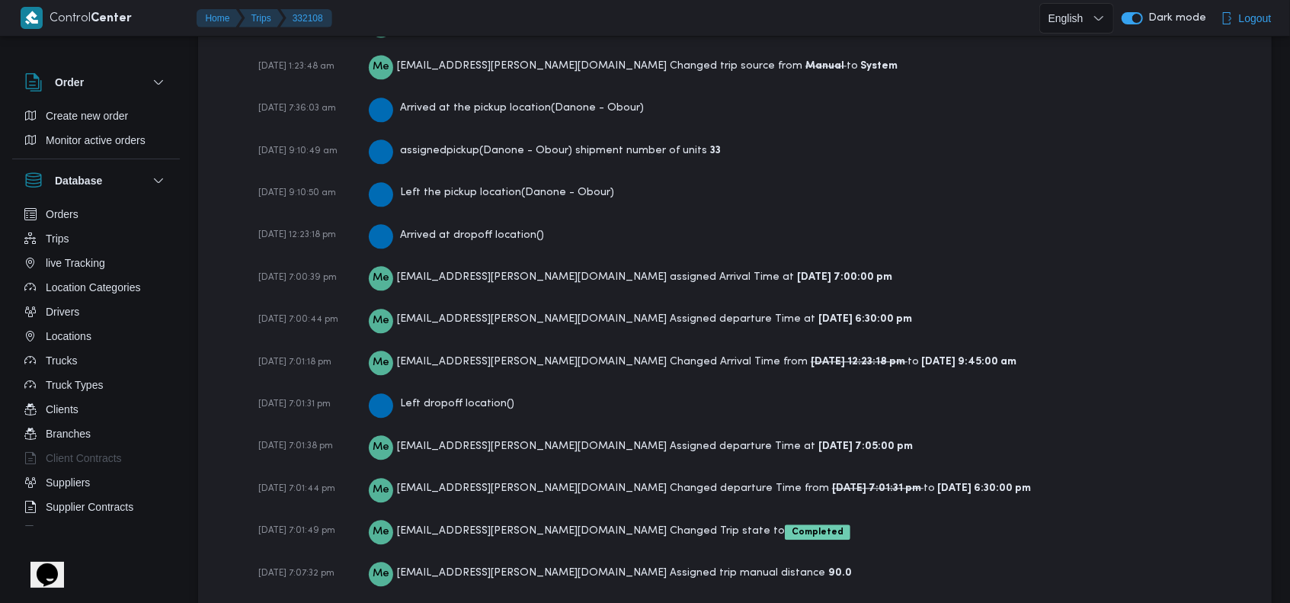
scroll to position [2416, 0]
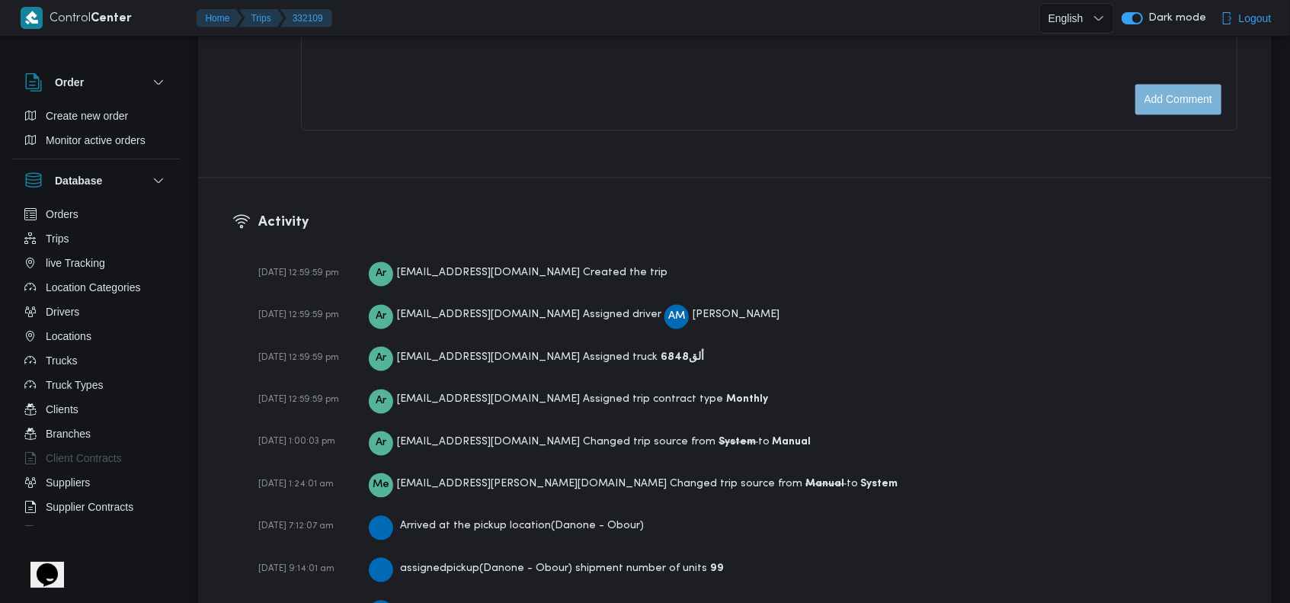
scroll to position [2286, 0]
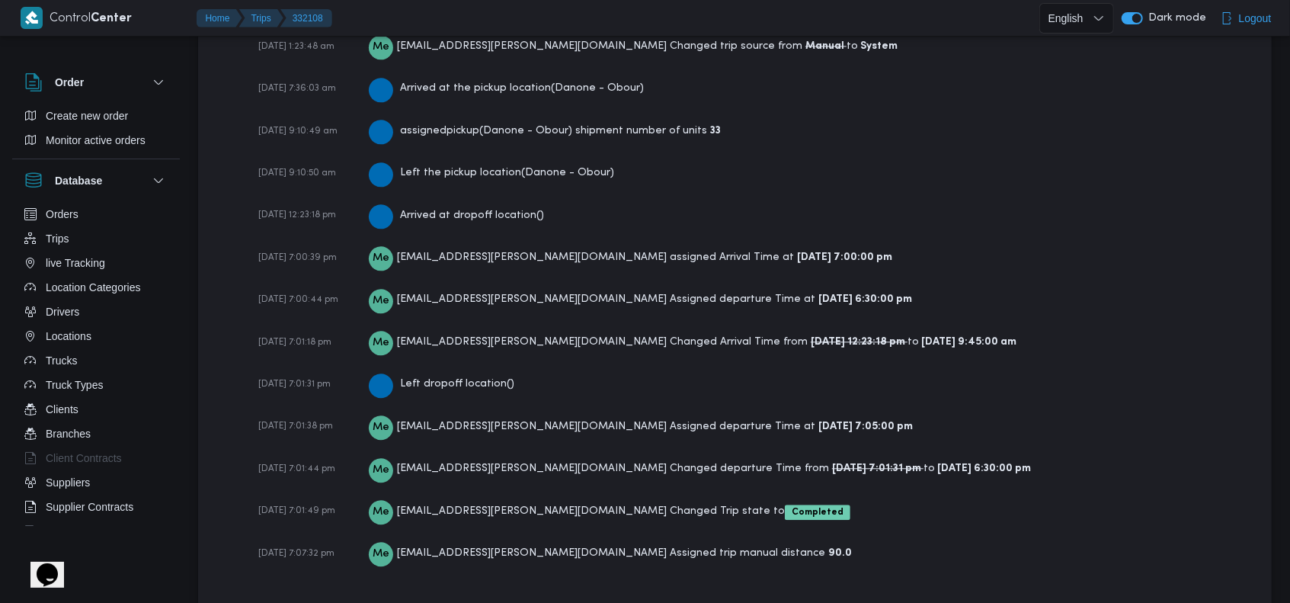
scroll to position [2416, 0]
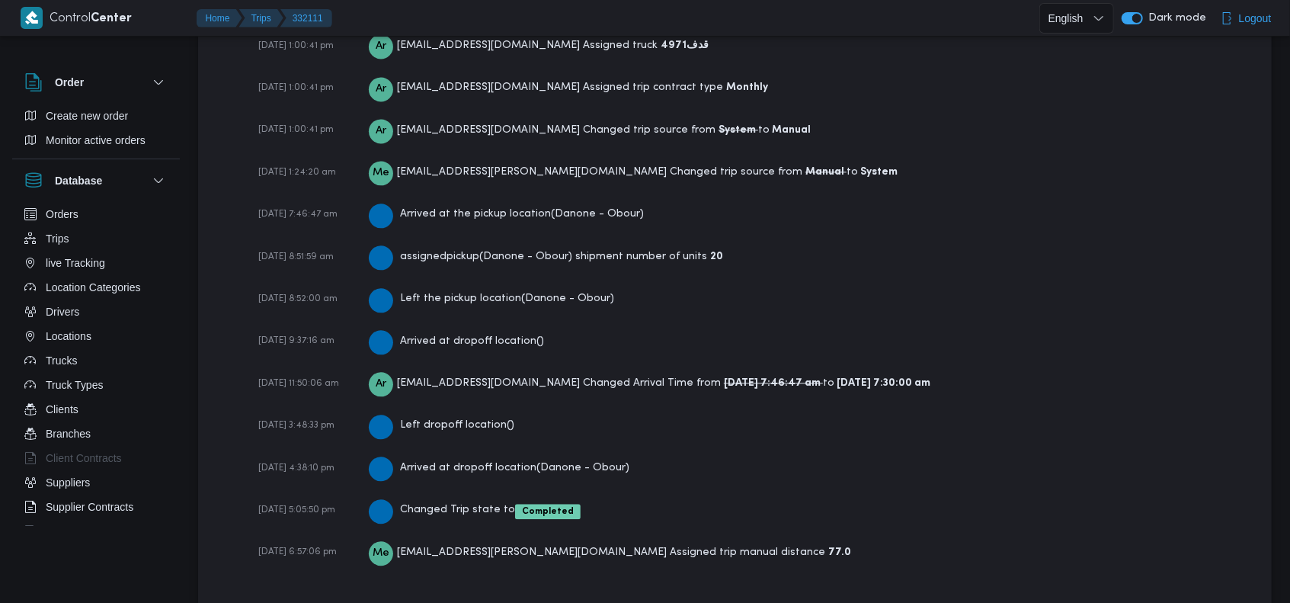
scroll to position [2286, 0]
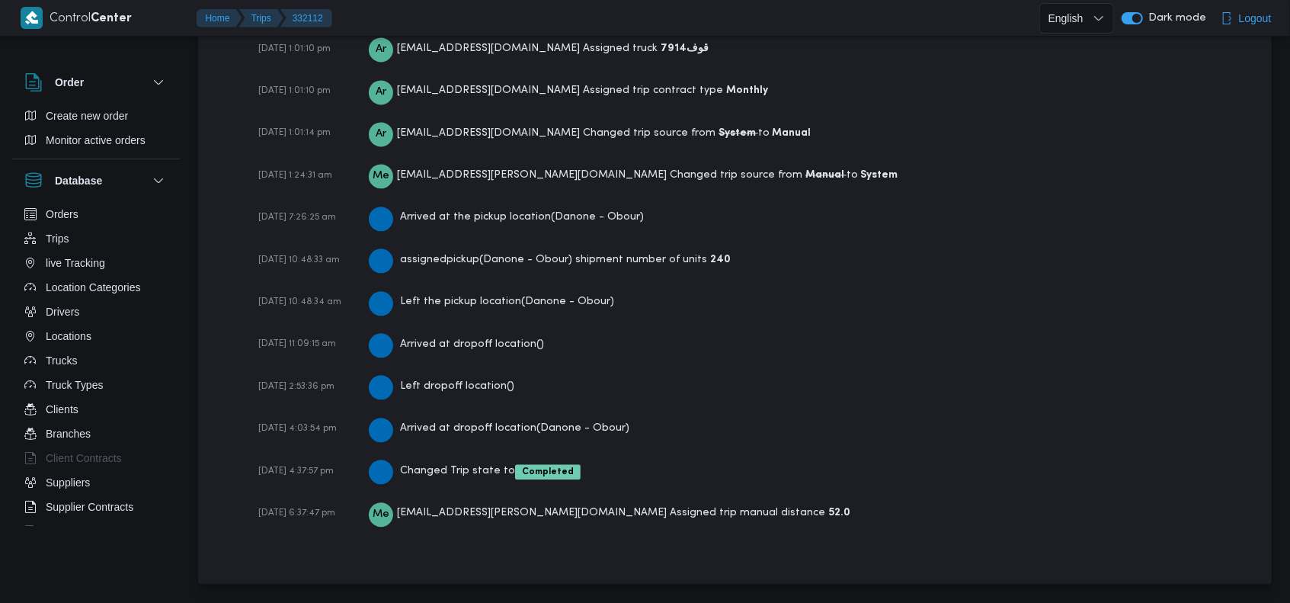
scroll to position [2244, 0]
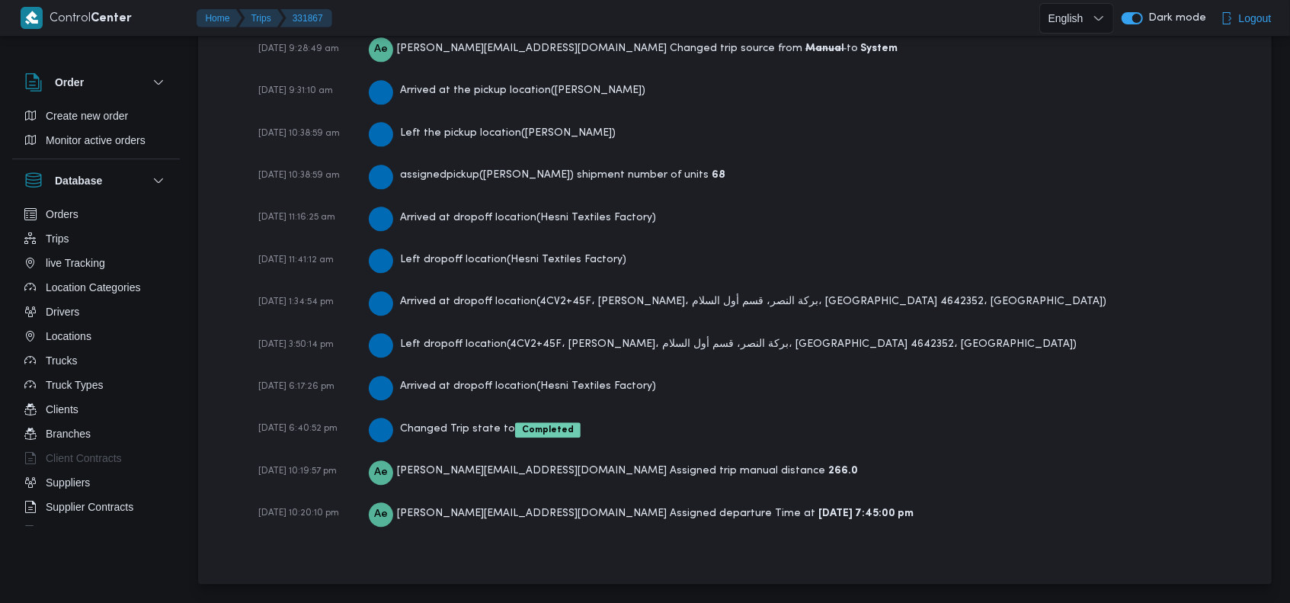
scroll to position [2454, 0]
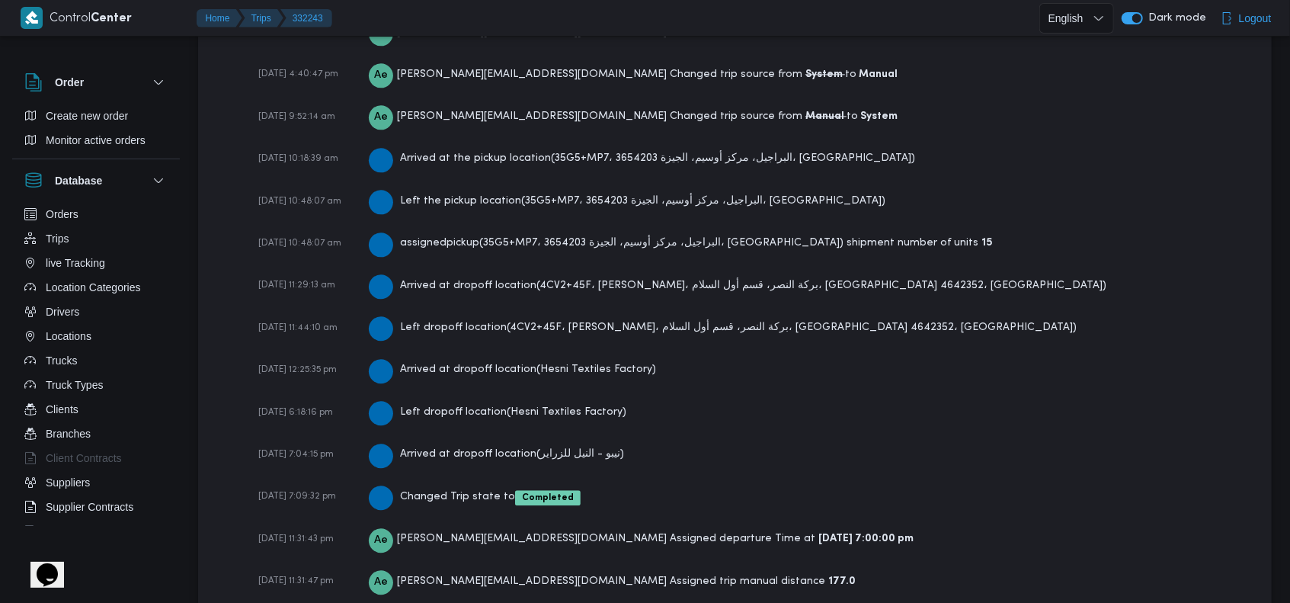
scroll to position [2494, 0]
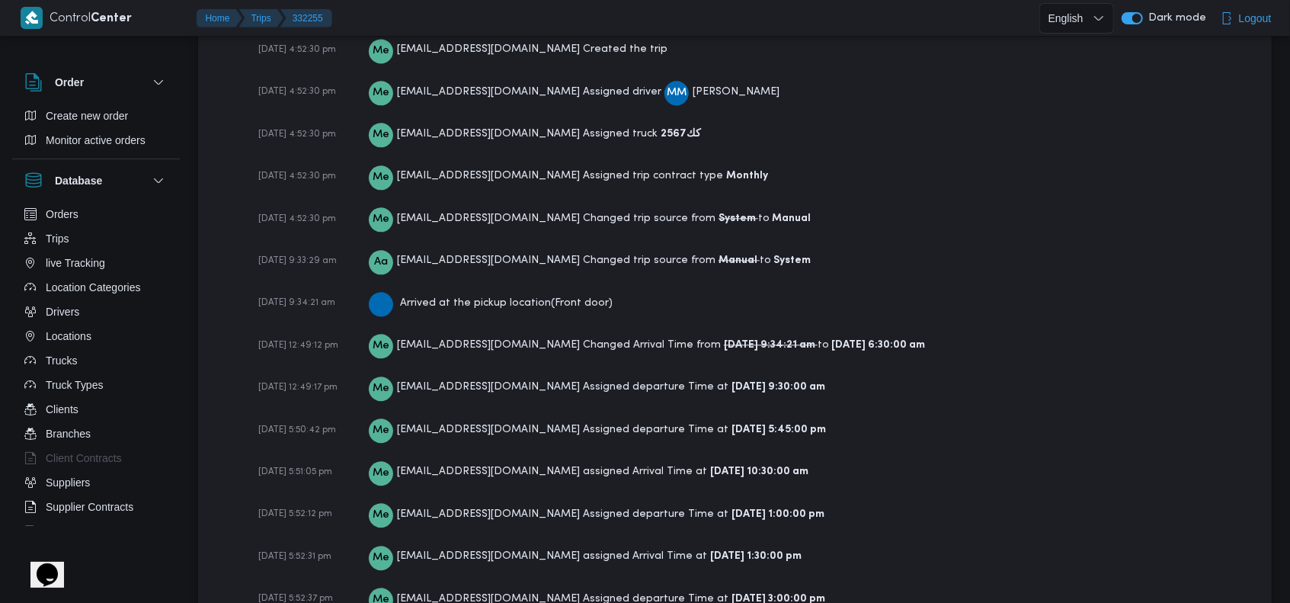
scroll to position [2438, 0]
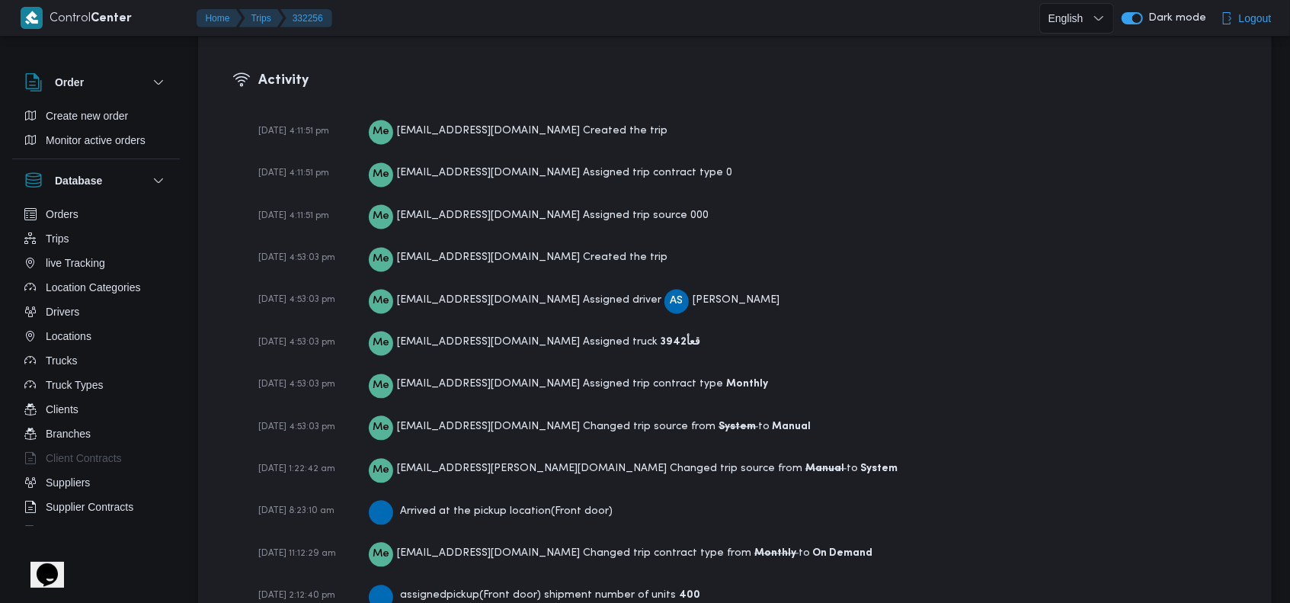
scroll to position [2438, 0]
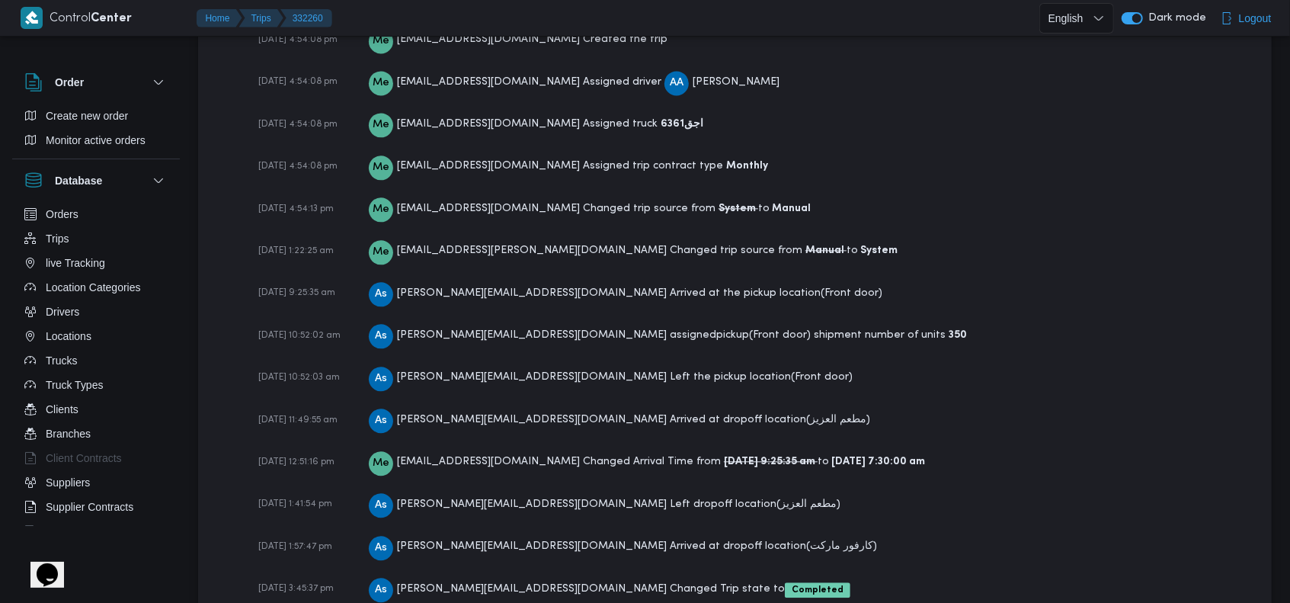
scroll to position [2428, 0]
